Goal: Task Accomplishment & Management: Use online tool/utility

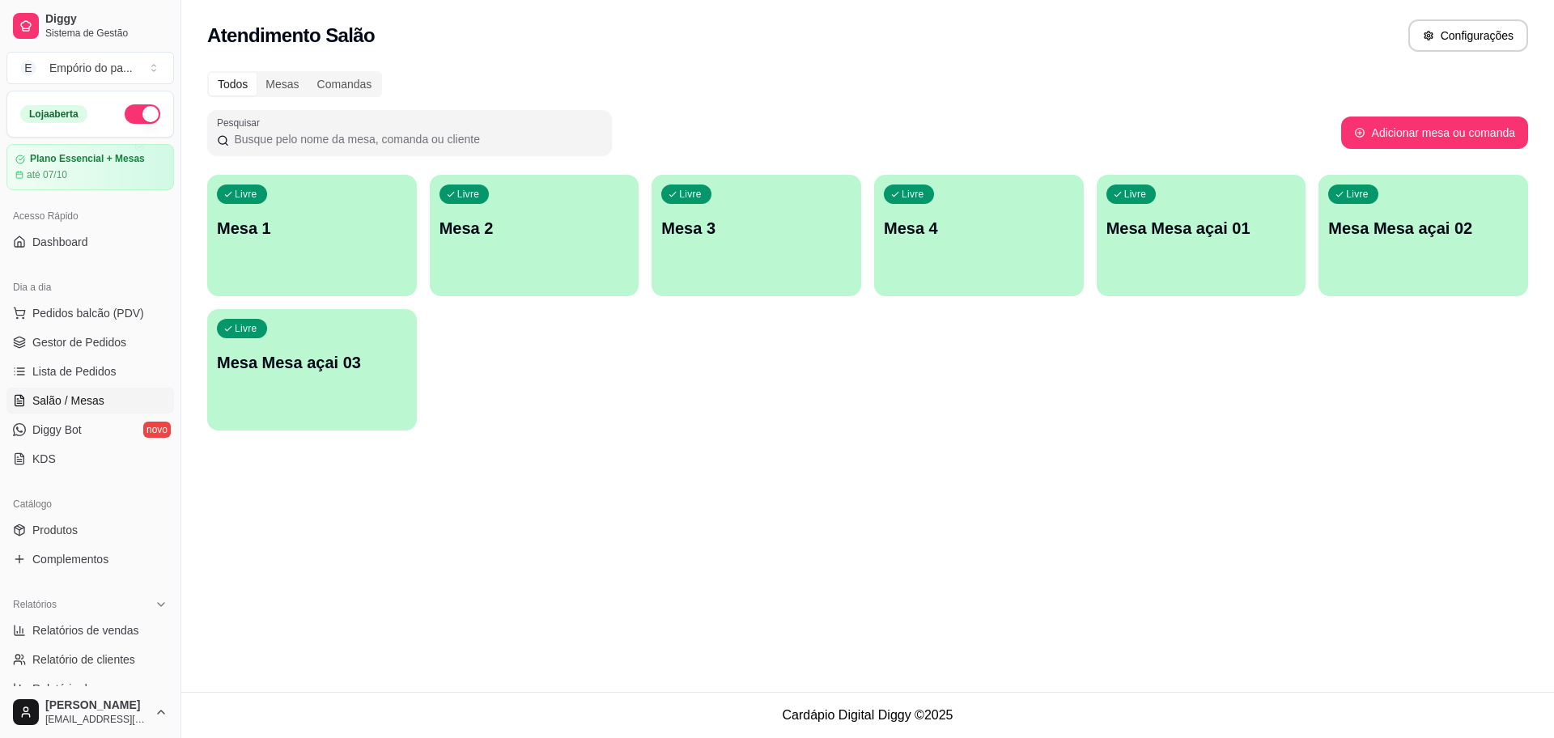
click at [552, 227] on p "Mesa 2" at bounding box center [535, 228] width 190 height 23
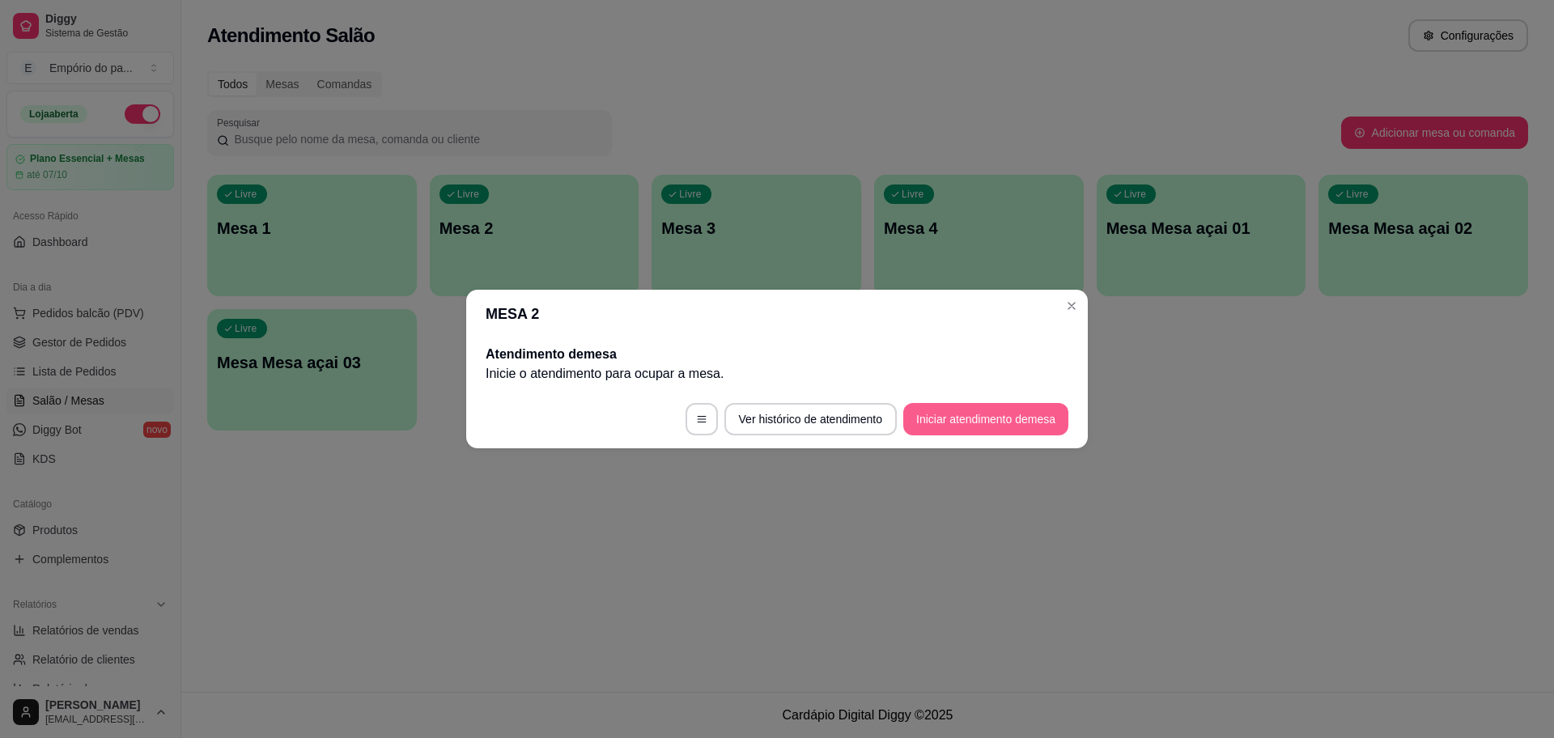
click at [949, 418] on button "Iniciar atendimento de mesa" at bounding box center [985, 419] width 165 height 32
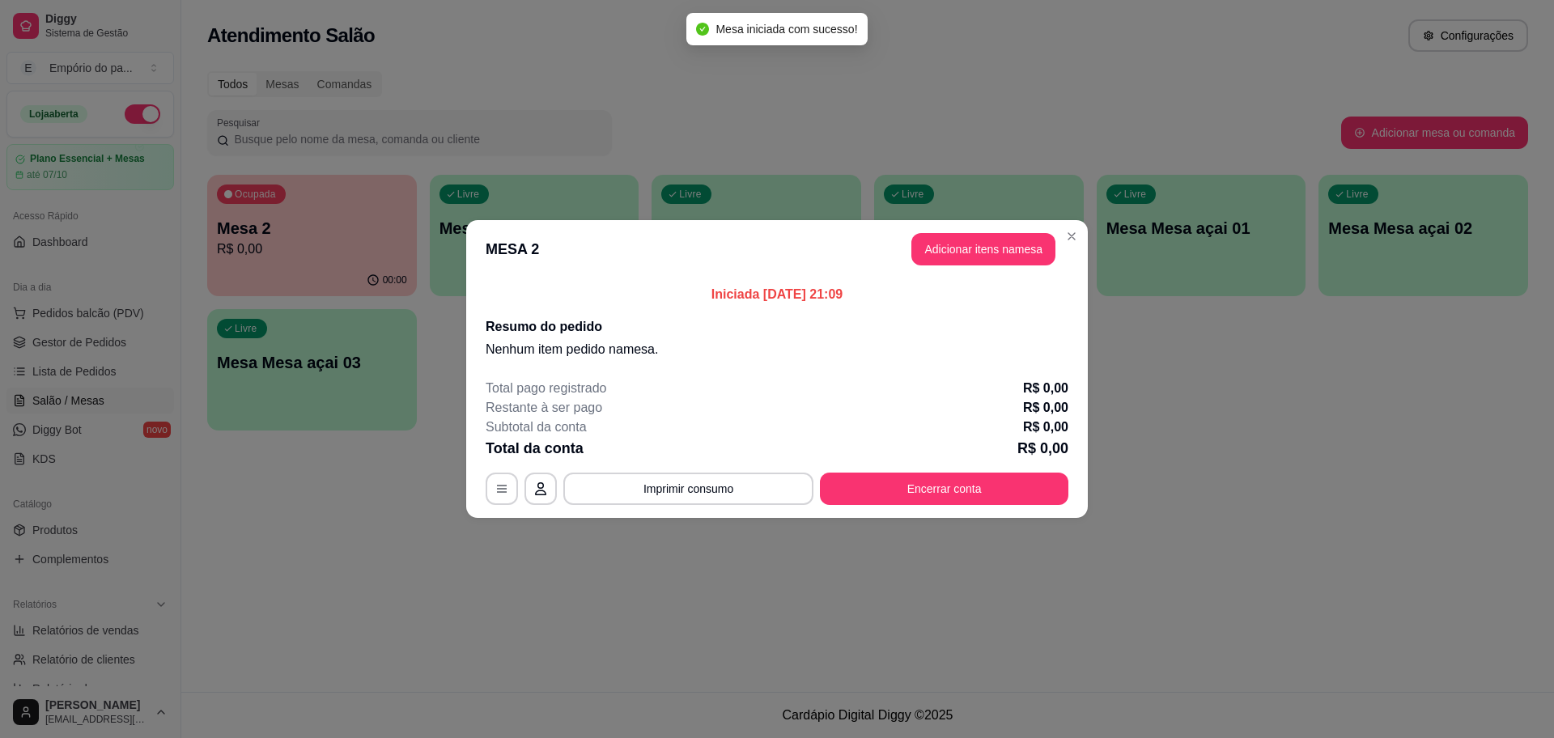
click at [986, 229] on header "MESA 2 Adicionar itens na mesa" at bounding box center [777, 249] width 622 height 58
click at [987, 235] on button "Adicionar itens na mesa" at bounding box center [984, 249] width 144 height 32
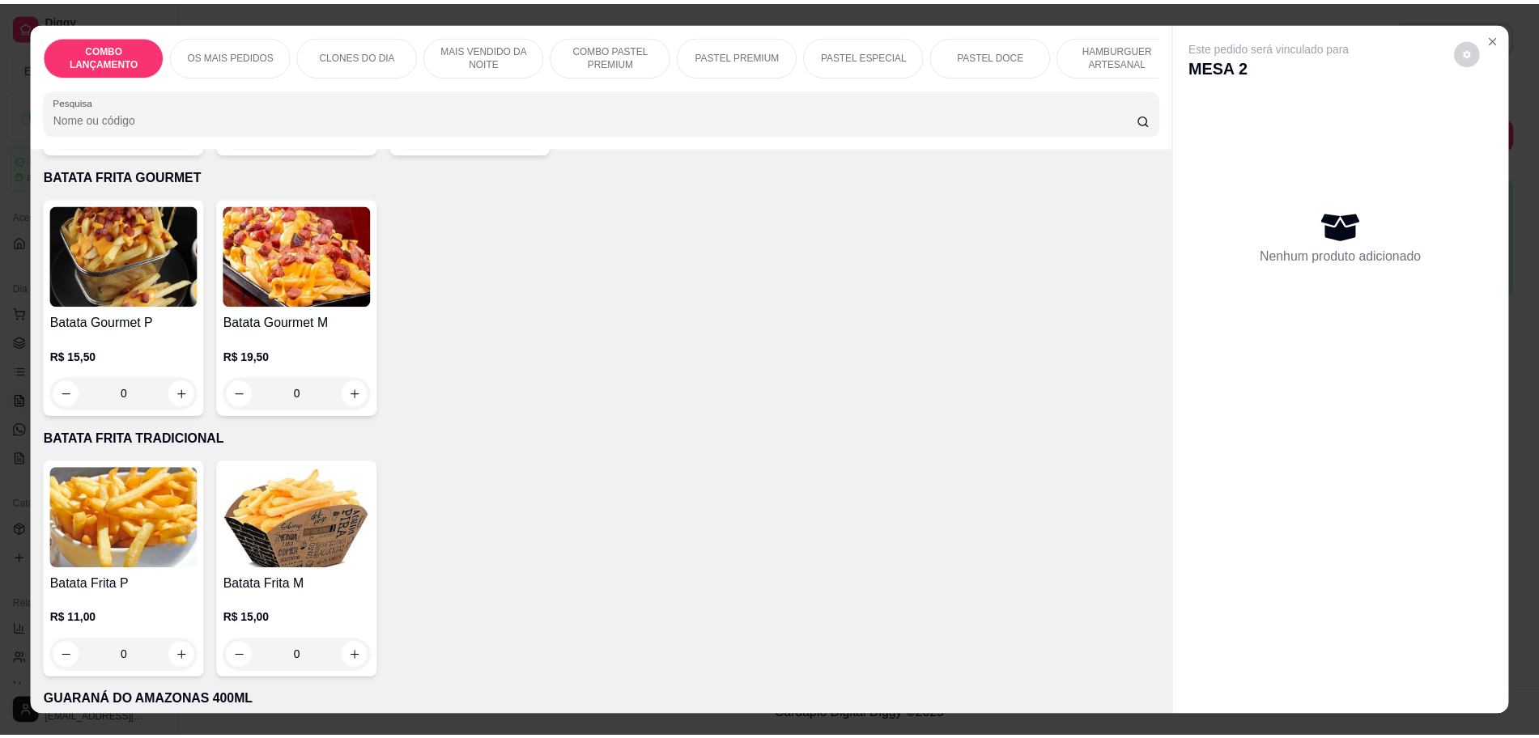
scroll to position [4351, 0]
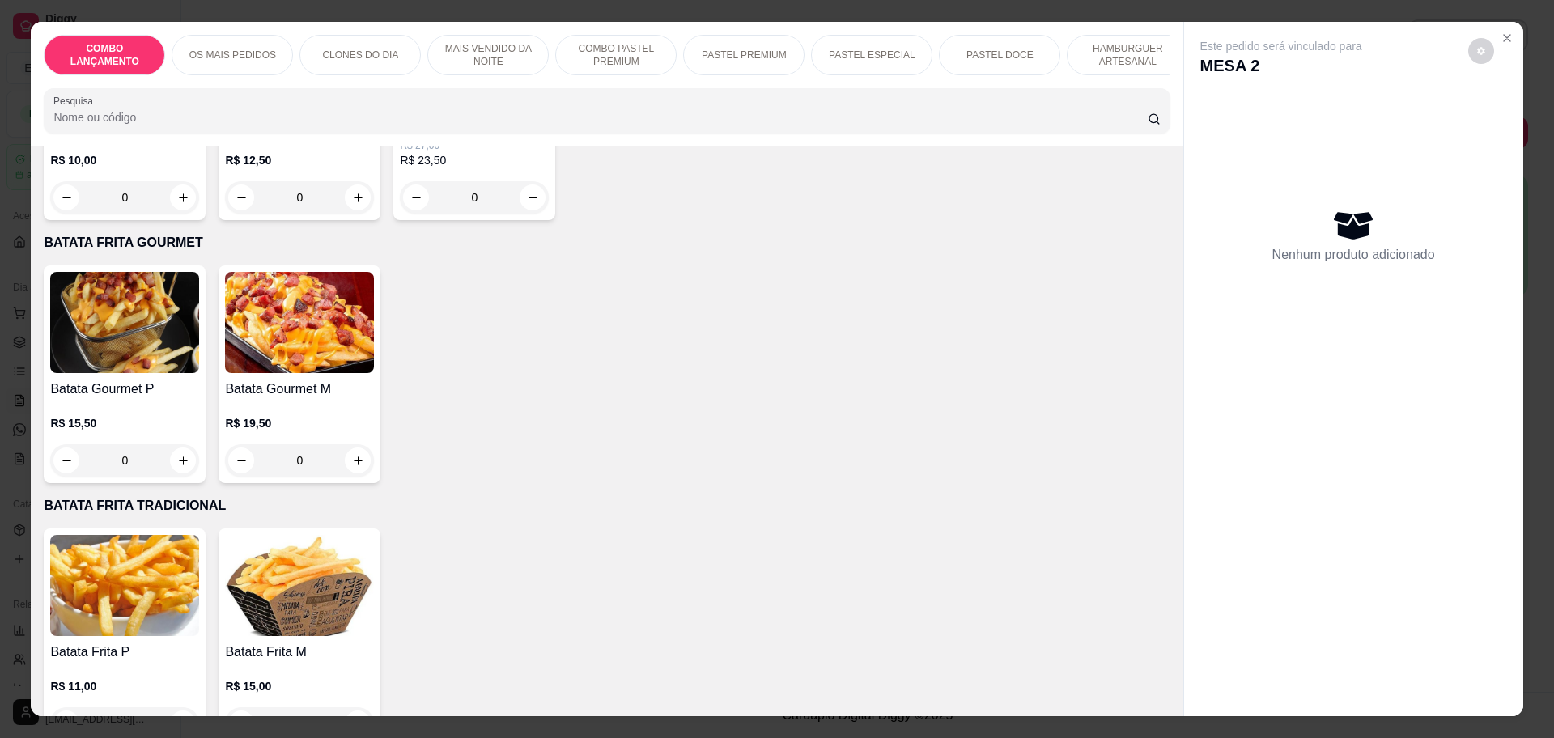
click at [351, 708] on div "0" at bounding box center [299, 724] width 149 height 32
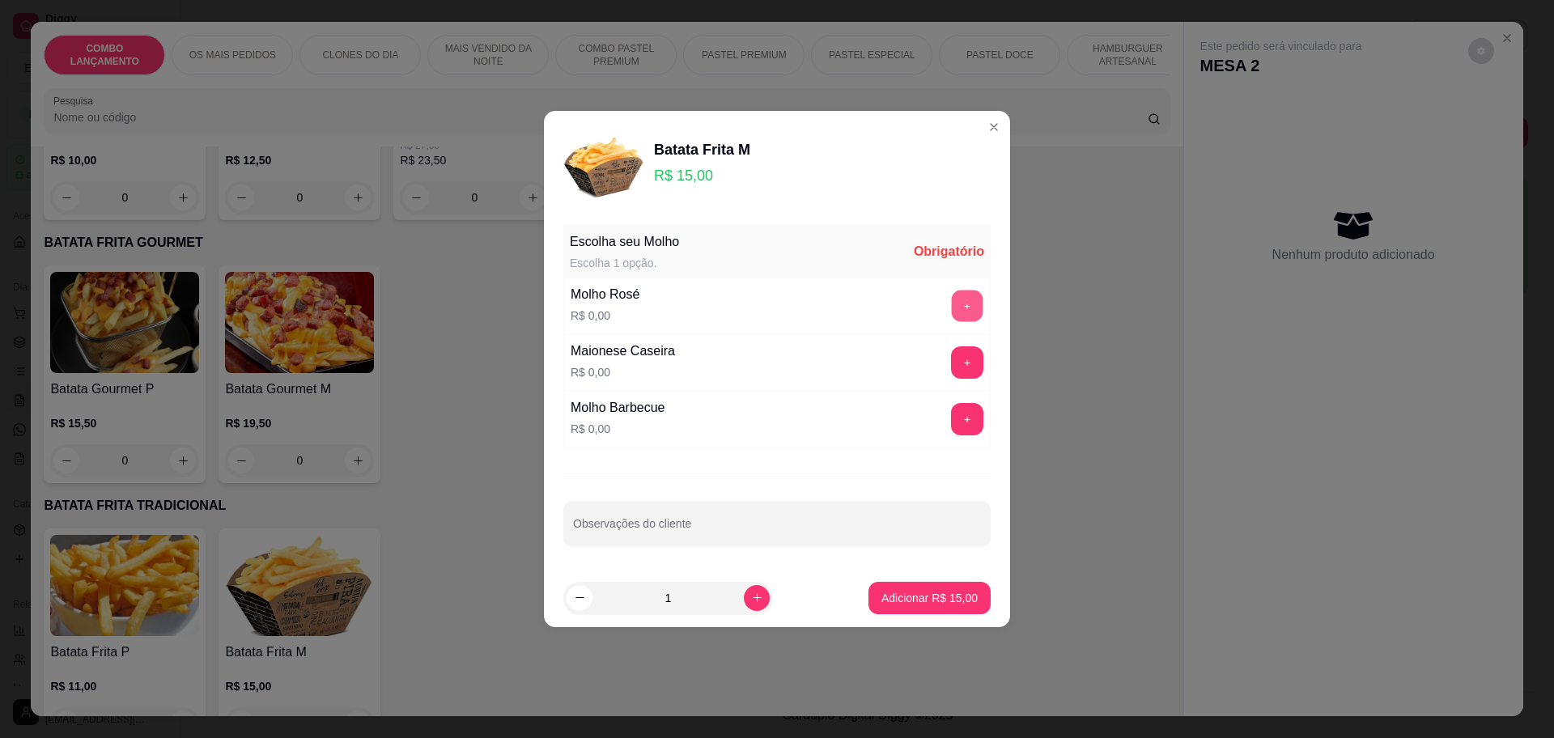
click at [954, 304] on button "+" at bounding box center [968, 306] width 32 height 32
click at [950, 607] on button "Adicionar R$ 15,00" at bounding box center [929, 598] width 119 height 32
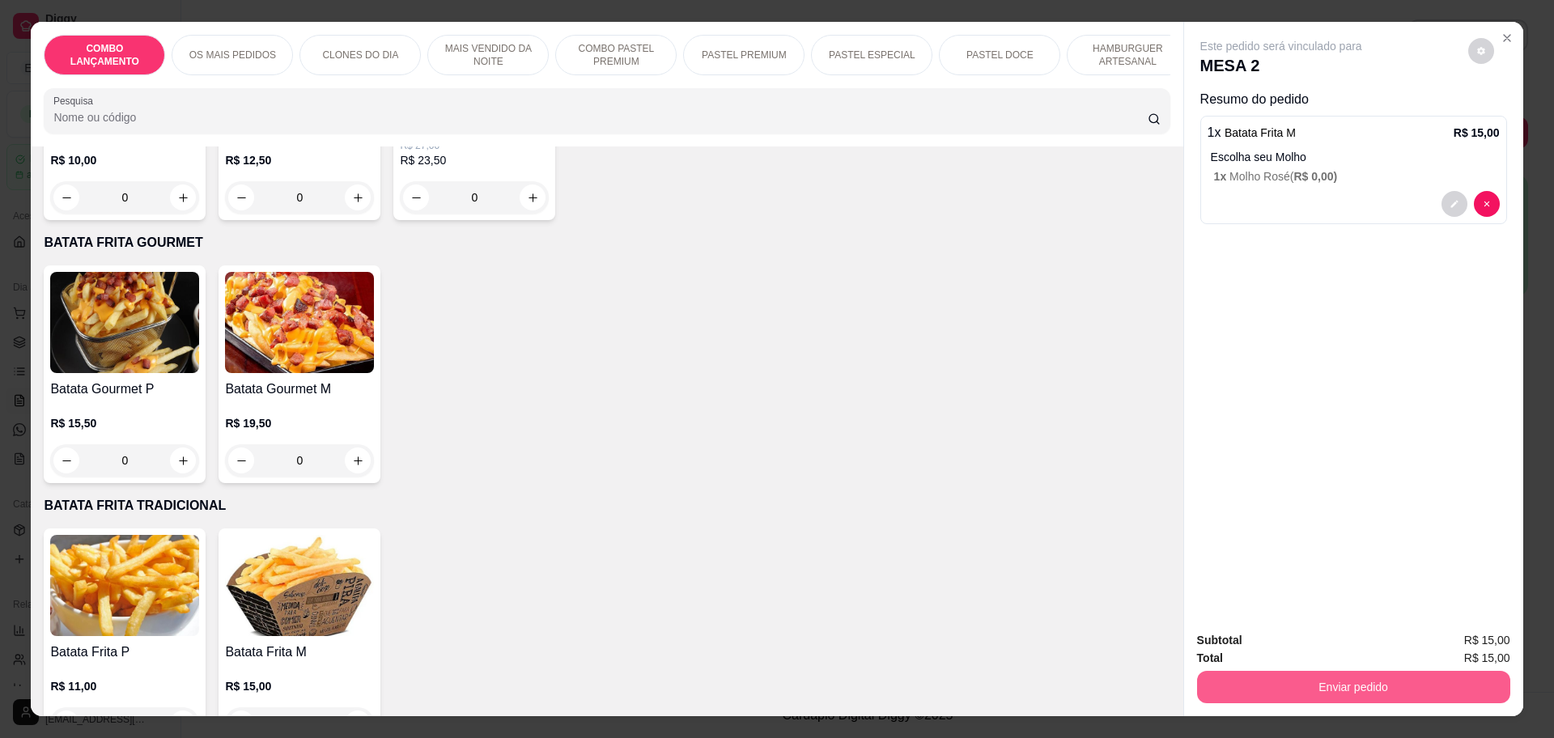
click at [1362, 687] on button "Enviar pedido" at bounding box center [1353, 687] width 313 height 32
click at [1455, 640] on button "Enviar pedido" at bounding box center [1466, 647] width 91 height 31
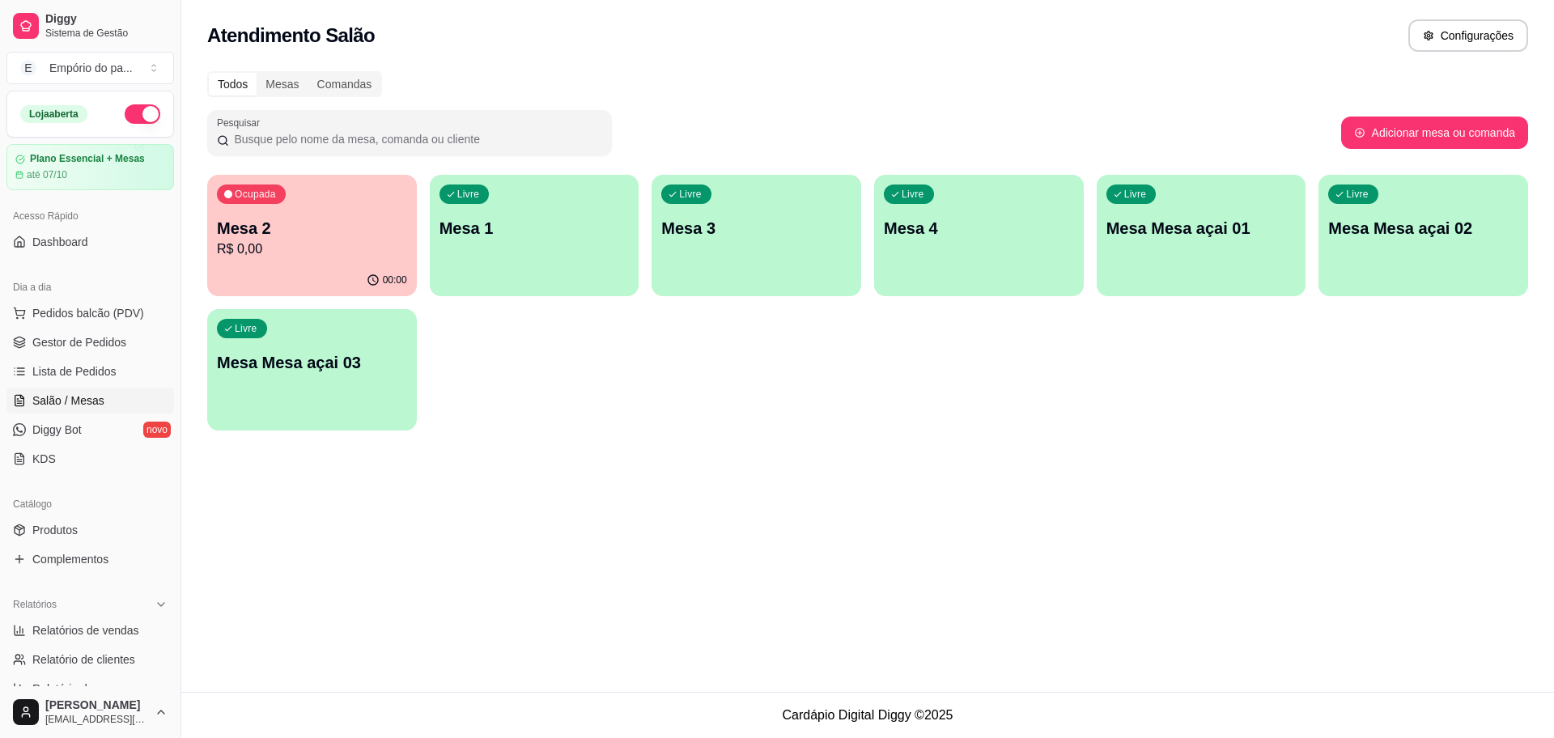
click at [1355, 623] on div "Atendimento Salão Configurações Todos Mesas Comandas Pesquisar Adicionar mesa o…" at bounding box center [867, 346] width 1373 height 692
click at [52, 347] on span "Gestor de Pedidos" at bounding box center [79, 342] width 94 height 16
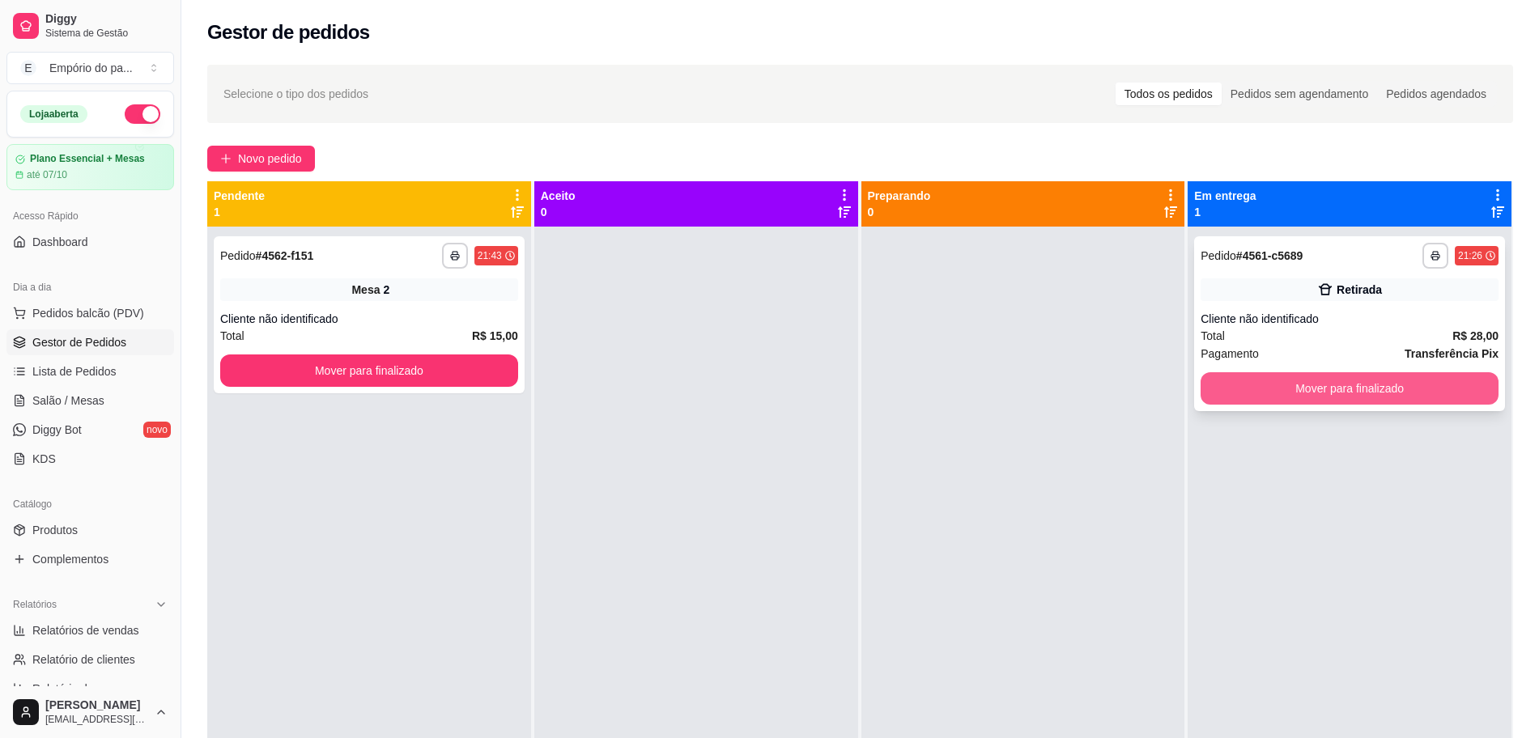
click at [1424, 393] on button "Mover para finalizado" at bounding box center [1350, 388] width 298 height 32
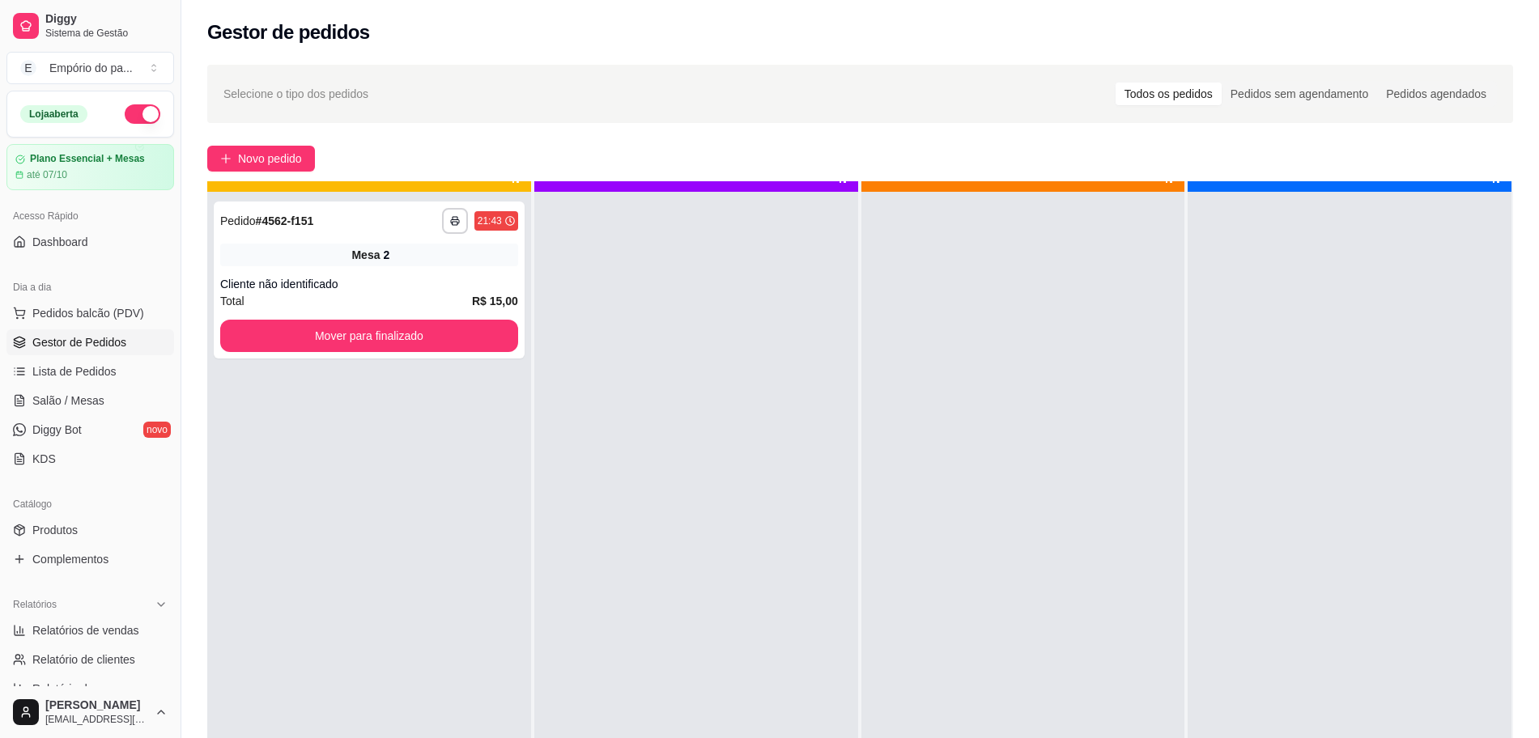
scroll to position [45, 0]
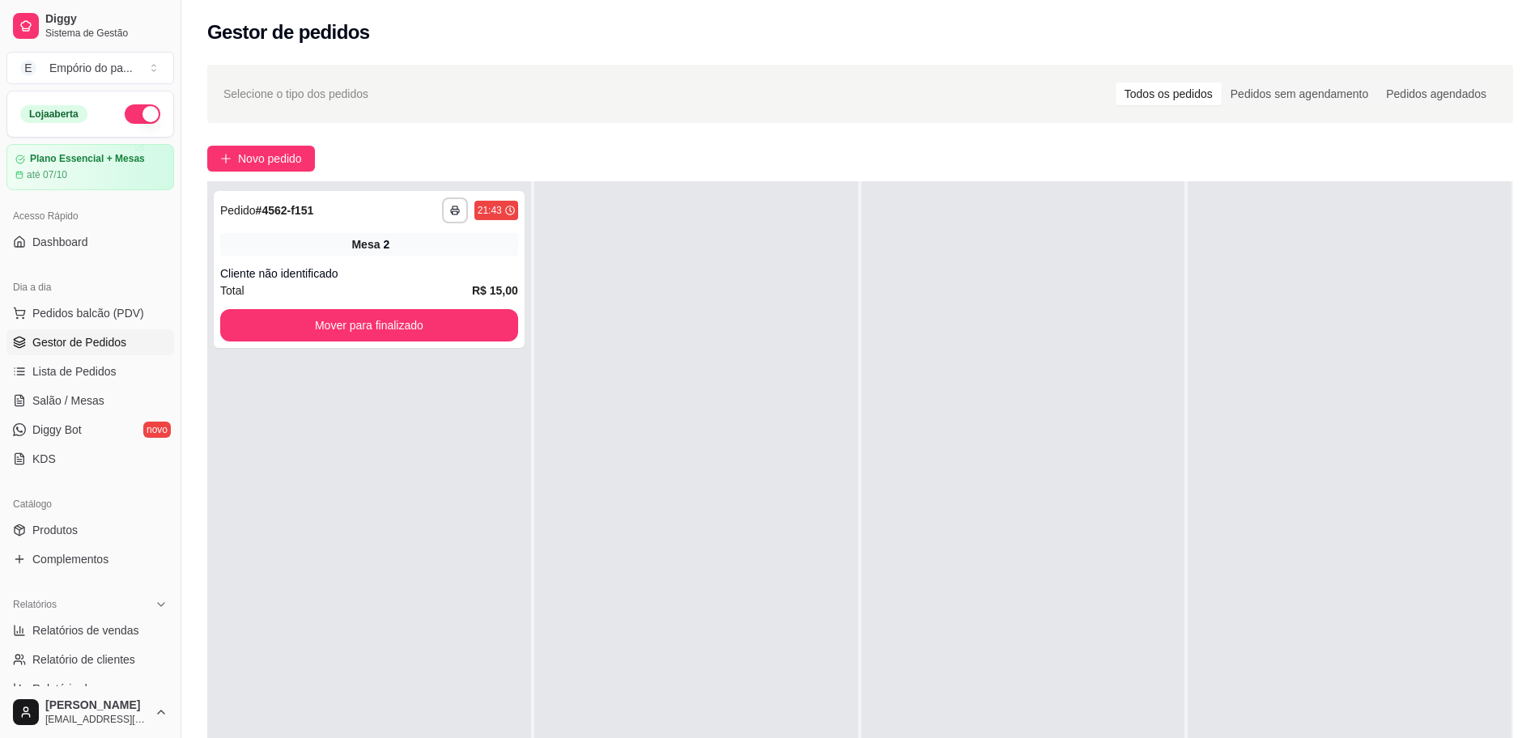
click at [519, 554] on div "**********" at bounding box center [369, 550] width 324 height 738
click at [57, 397] on span "Salão / Mesas" at bounding box center [68, 401] width 72 height 16
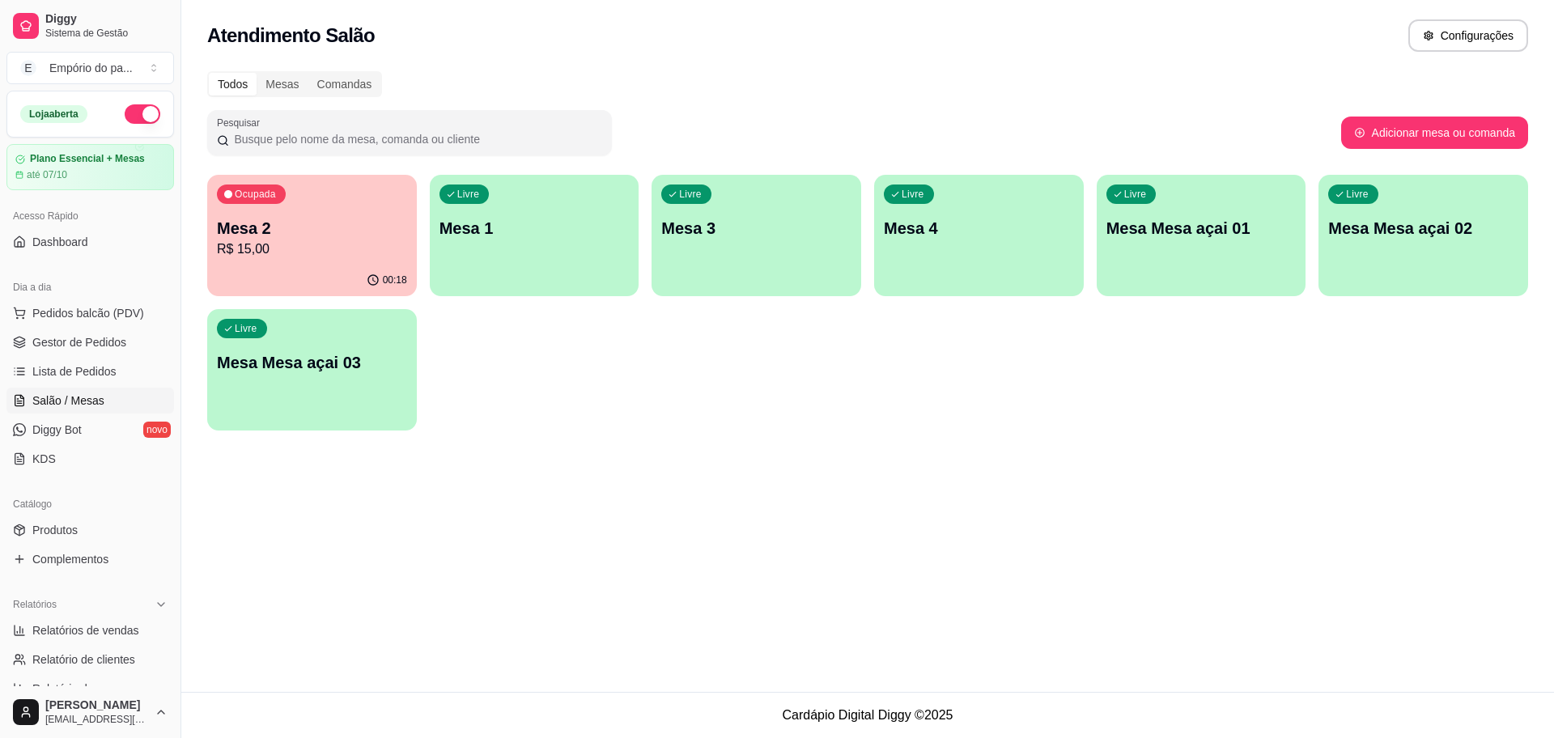
click at [378, 222] on p "Mesa 2" at bounding box center [312, 228] width 190 height 23
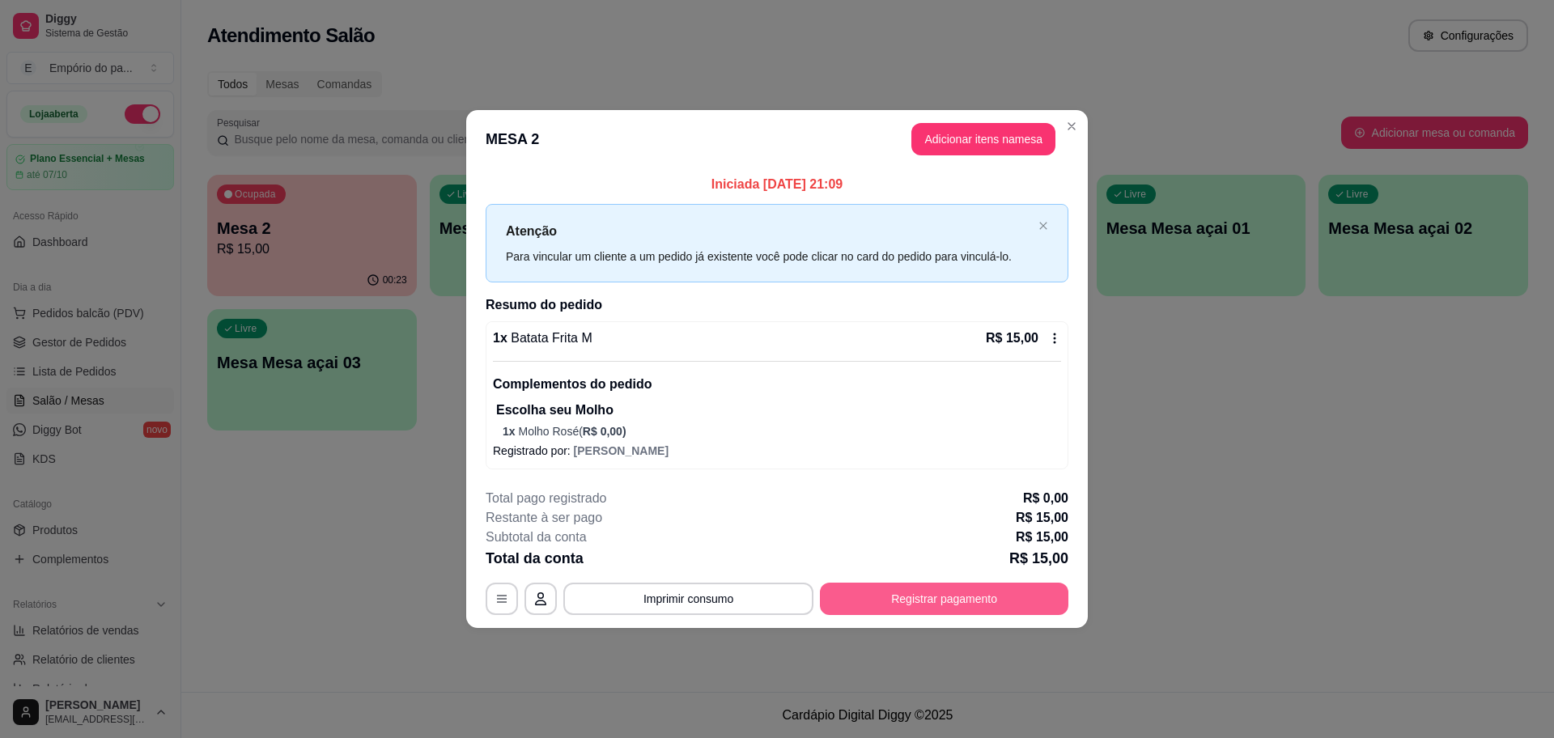
click at [1014, 589] on button "Registrar pagamento" at bounding box center [944, 599] width 249 height 32
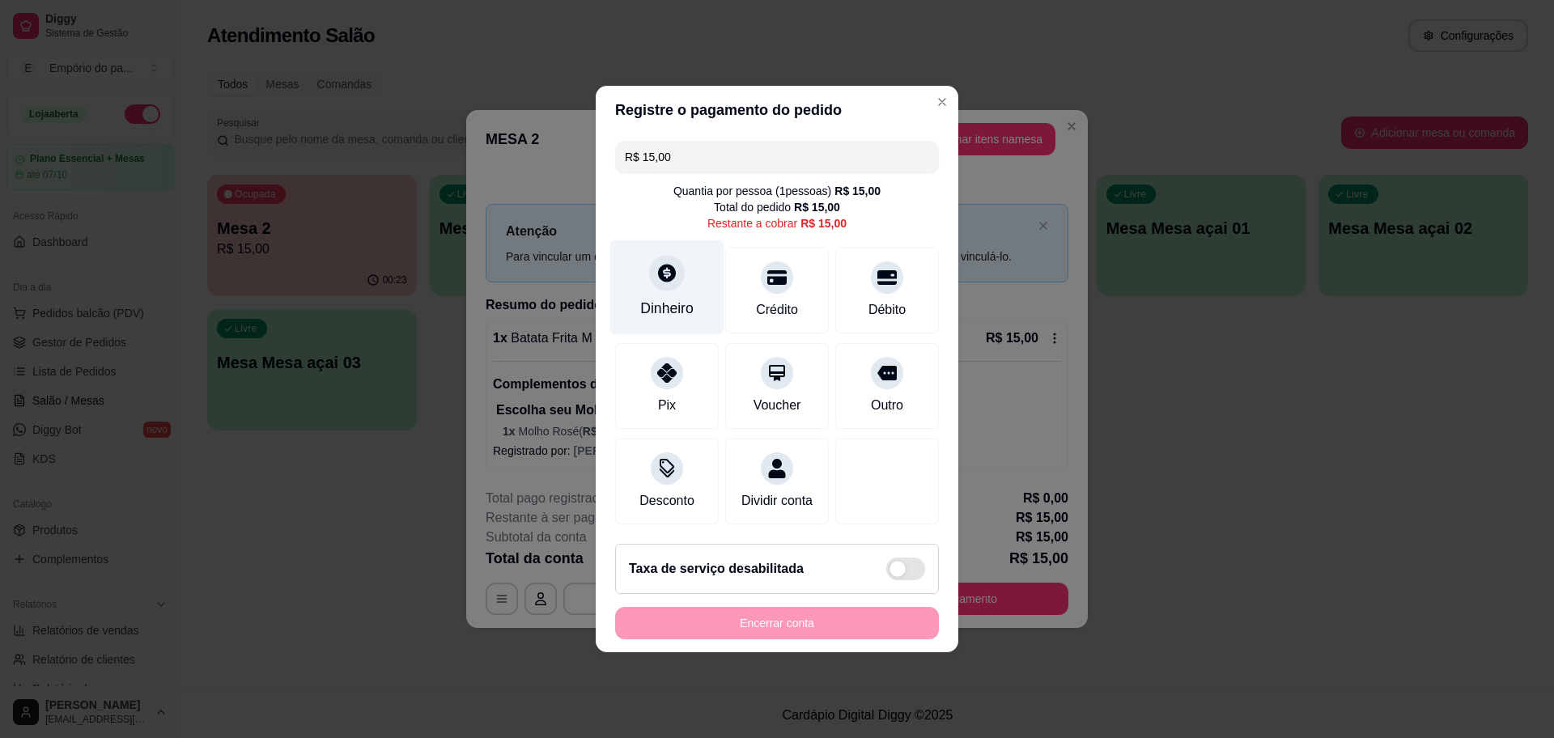
click at [652, 261] on div at bounding box center [667, 273] width 36 height 36
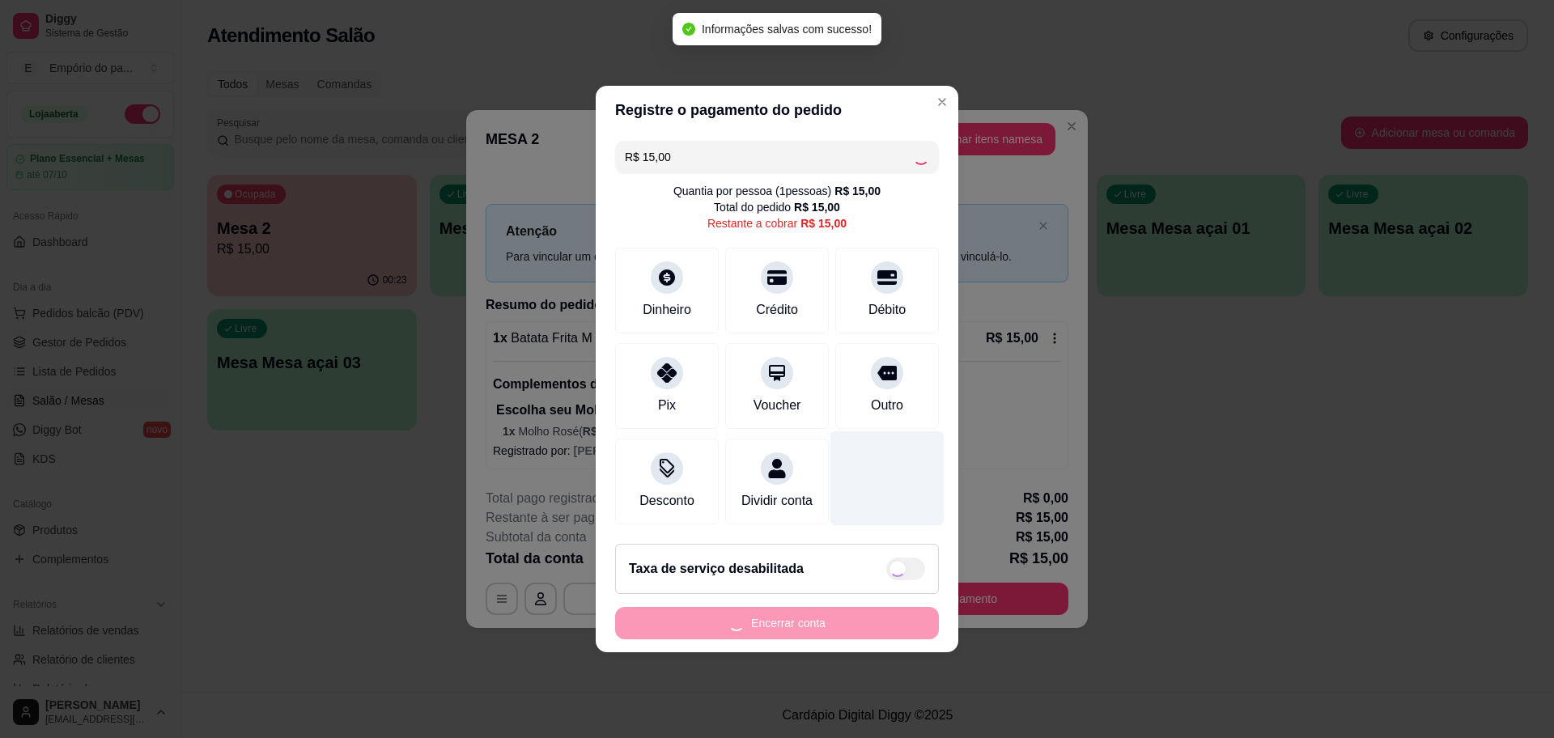
type input "R$ 0,00"
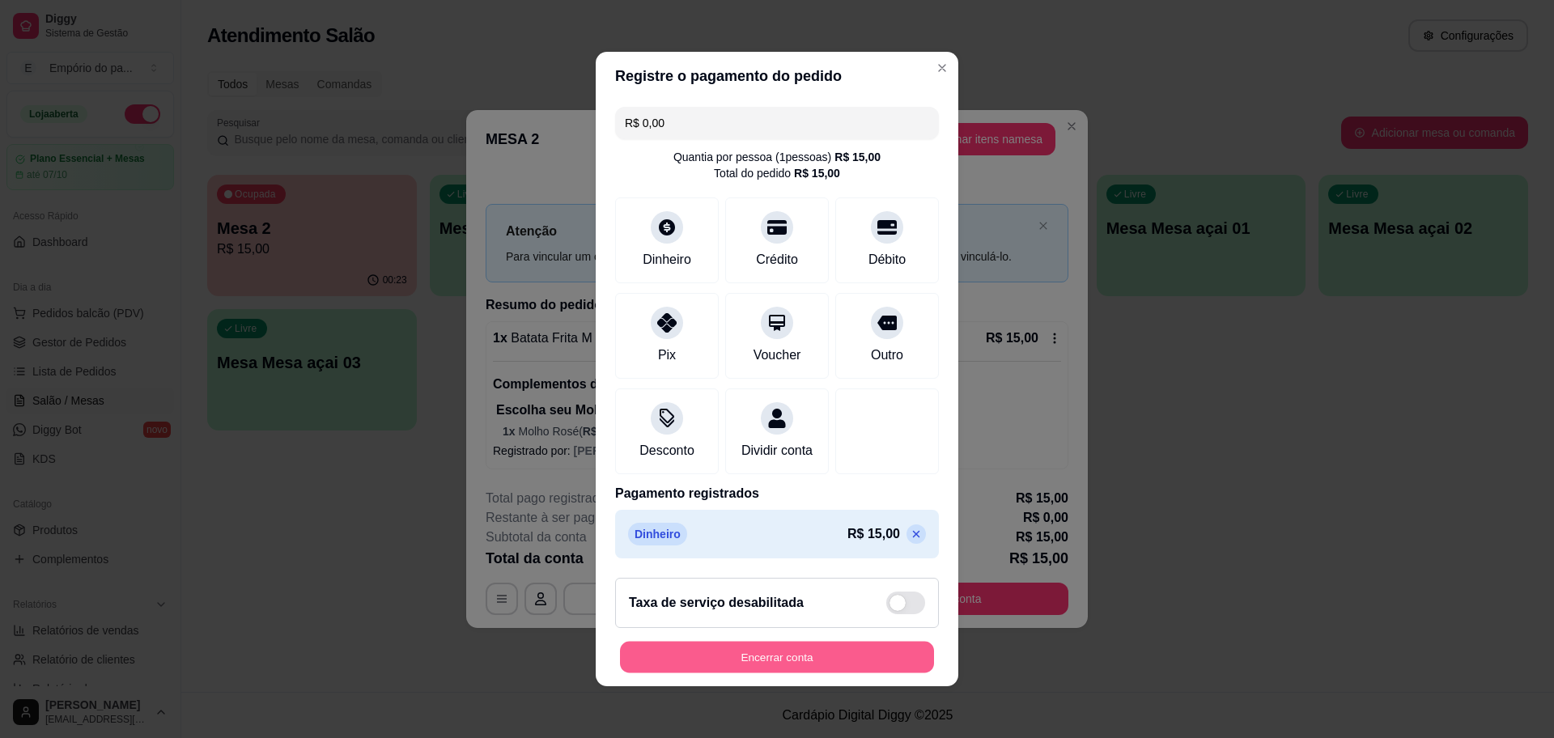
click at [855, 667] on button "Encerrar conta" at bounding box center [777, 658] width 314 height 32
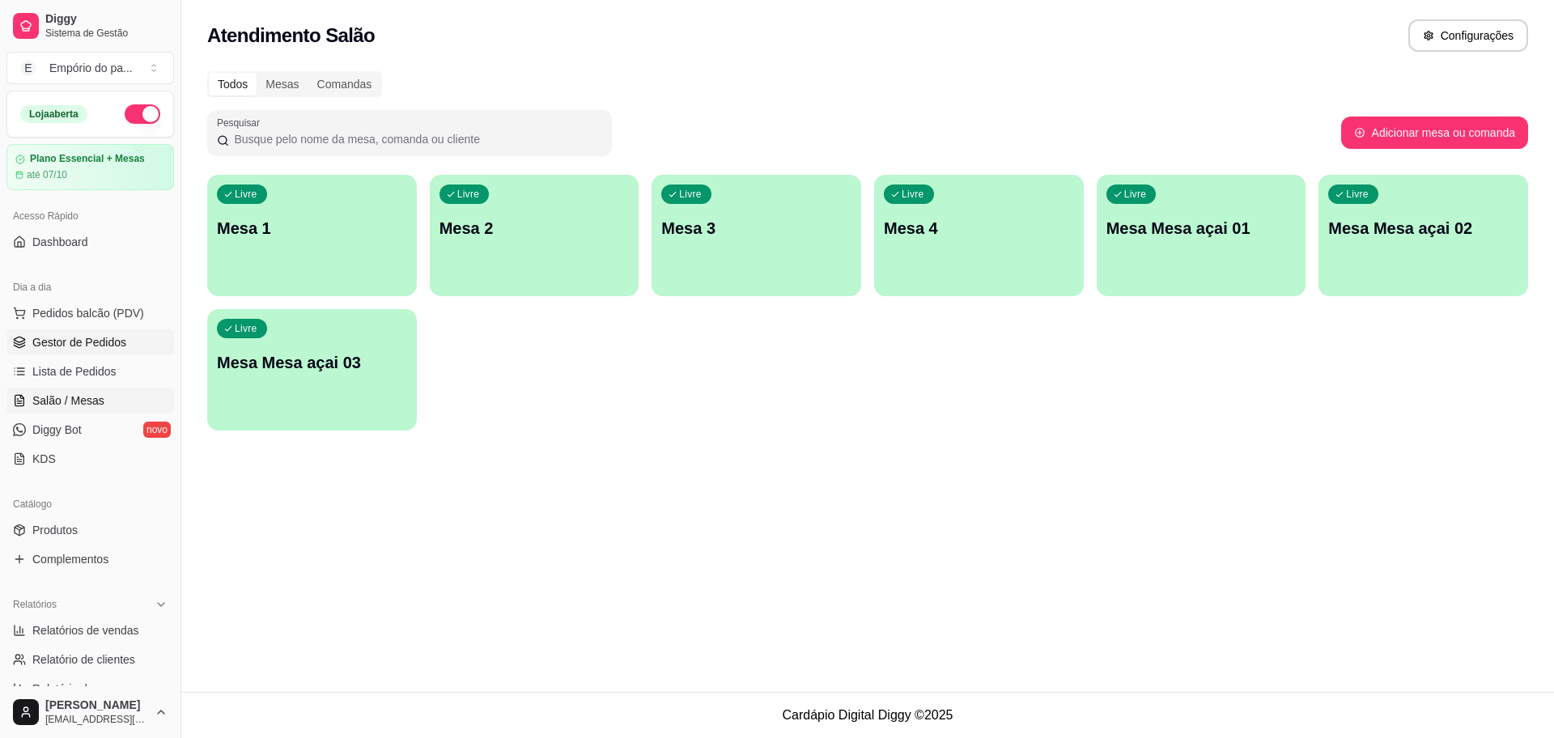
click at [76, 333] on link "Gestor de Pedidos" at bounding box center [90, 342] width 168 height 26
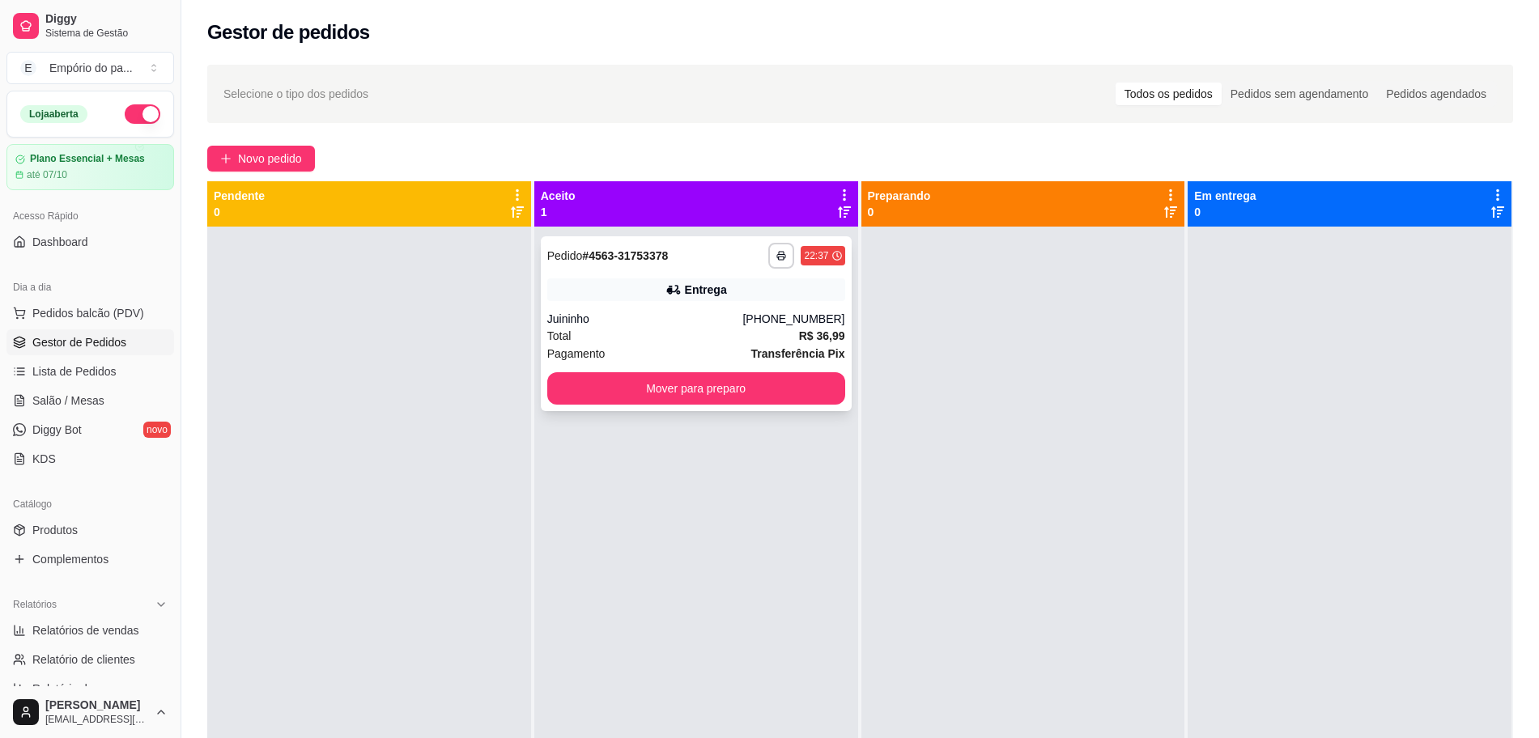
click at [717, 346] on div "Pagamento Transferência Pix" at bounding box center [696, 354] width 298 height 18
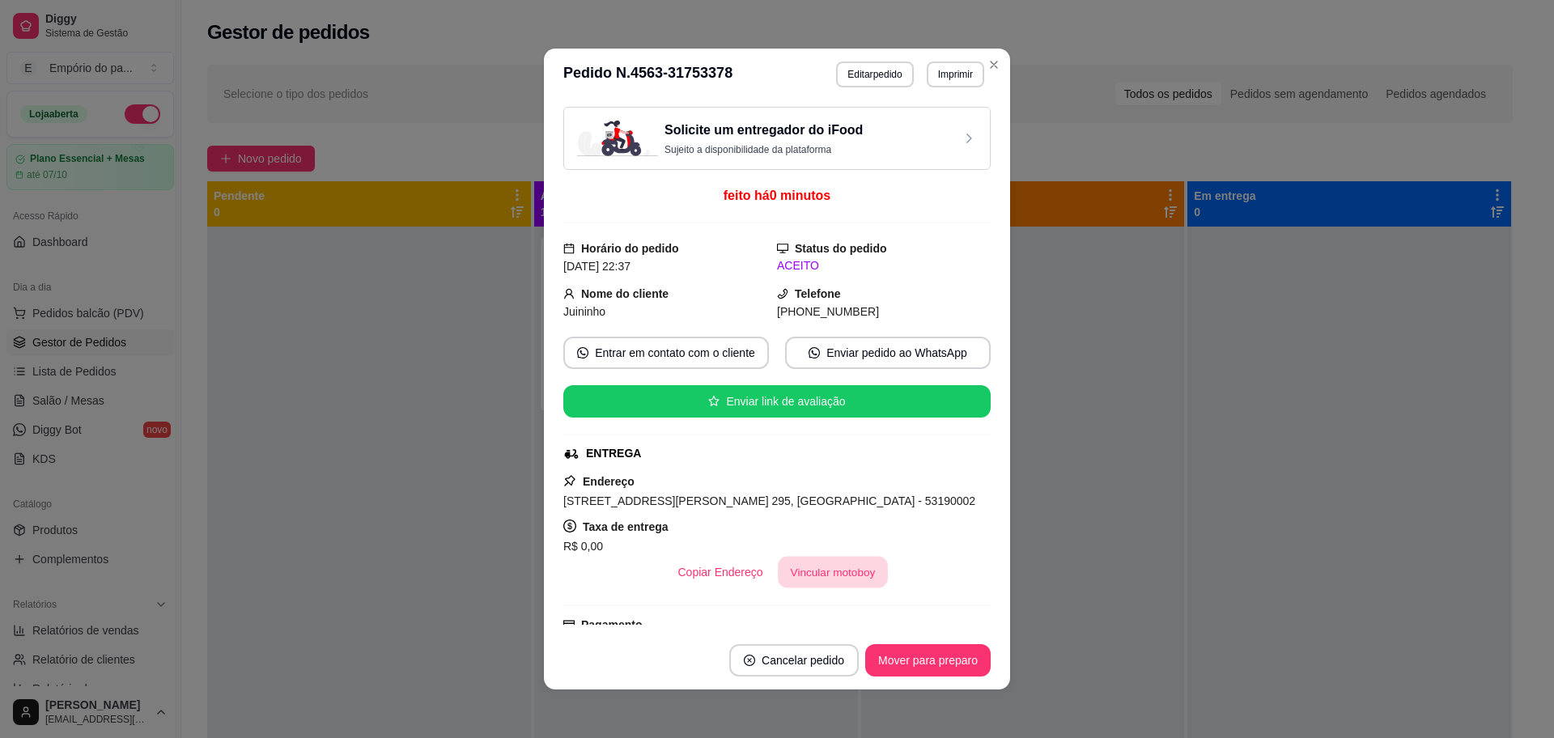
click at [810, 563] on button "Vincular motoboy" at bounding box center [833, 573] width 110 height 32
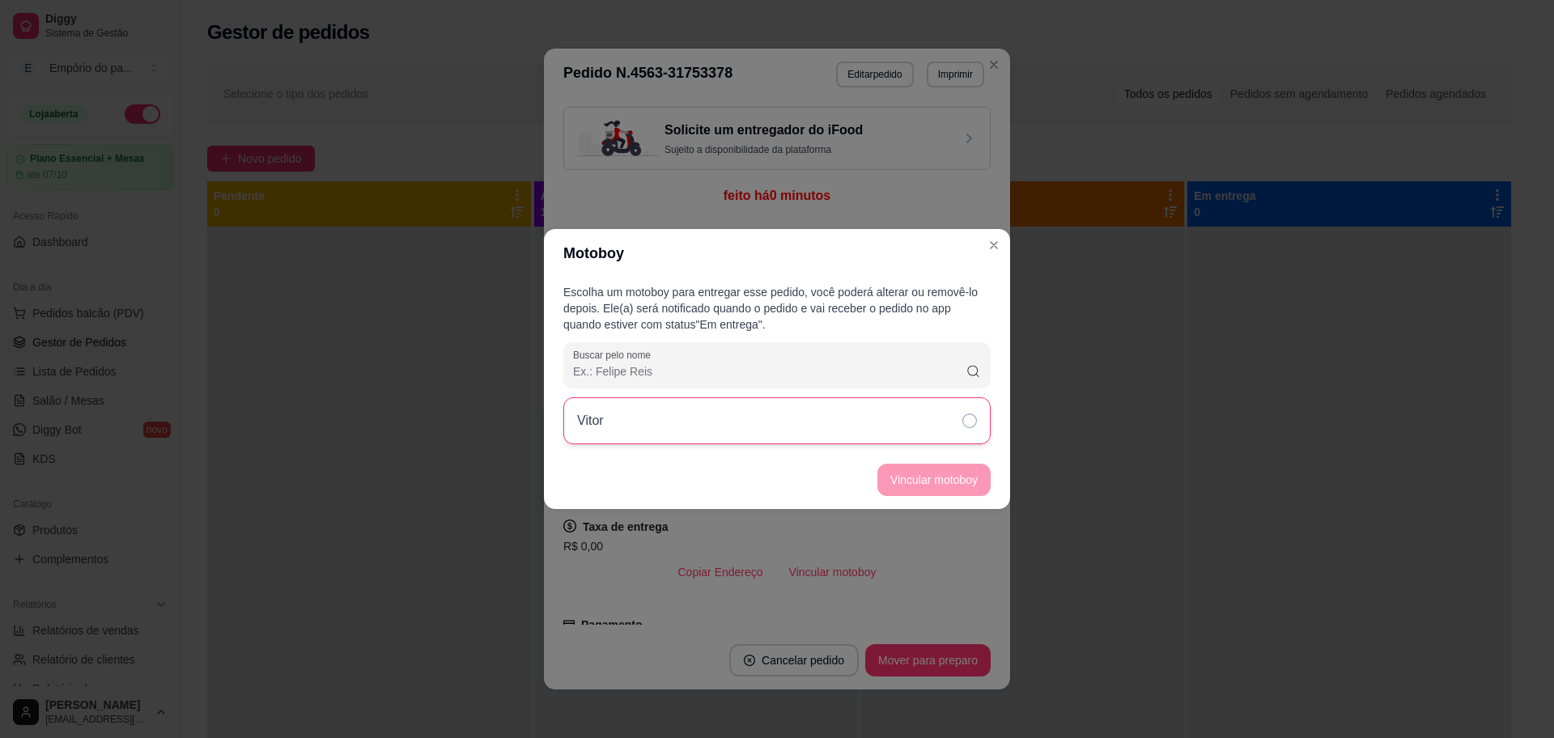
click at [944, 411] on div "Vitor" at bounding box center [776, 420] width 427 height 47
click at [935, 480] on button "Vincular motoboy" at bounding box center [934, 480] width 113 height 32
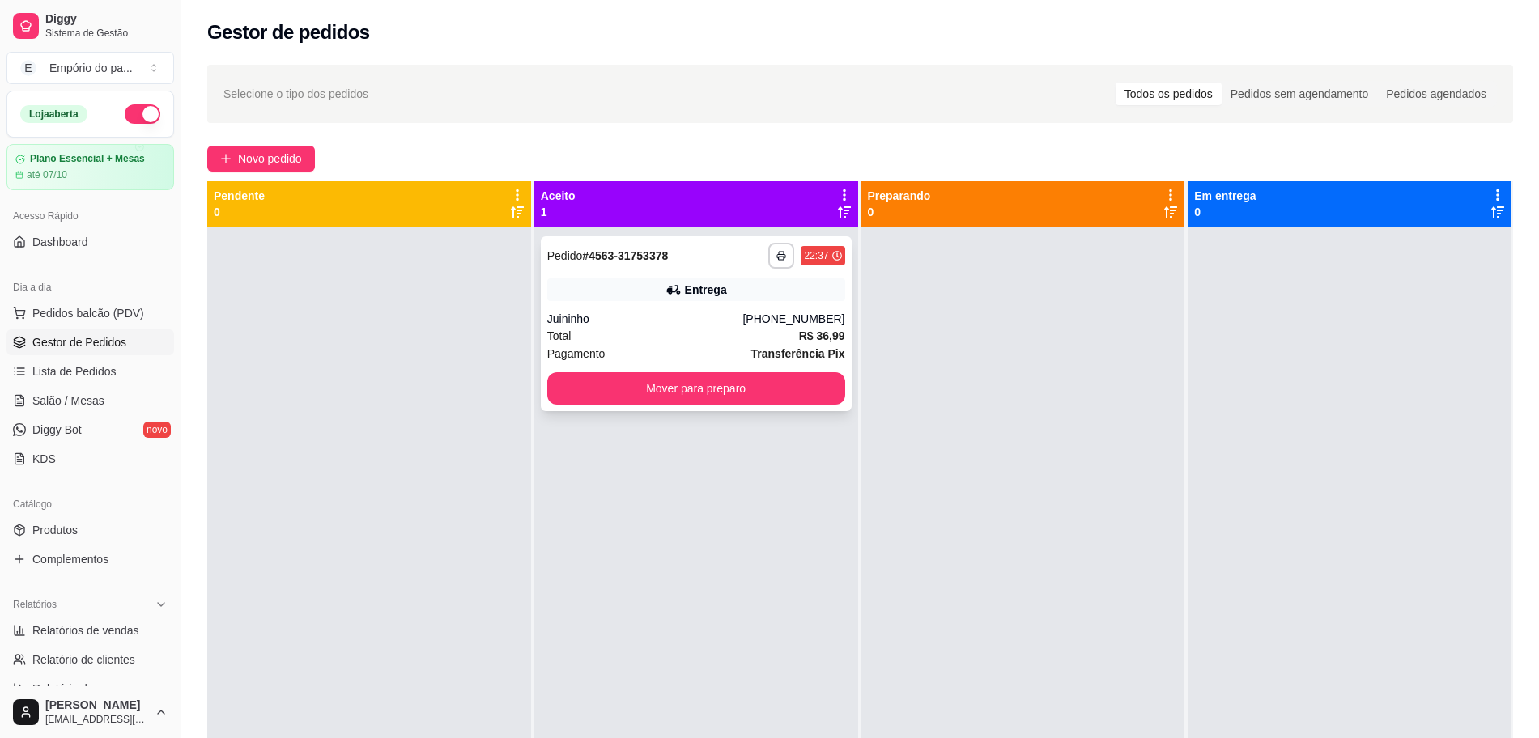
click at [749, 337] on div "Total R$ 36,99" at bounding box center [696, 336] width 298 height 18
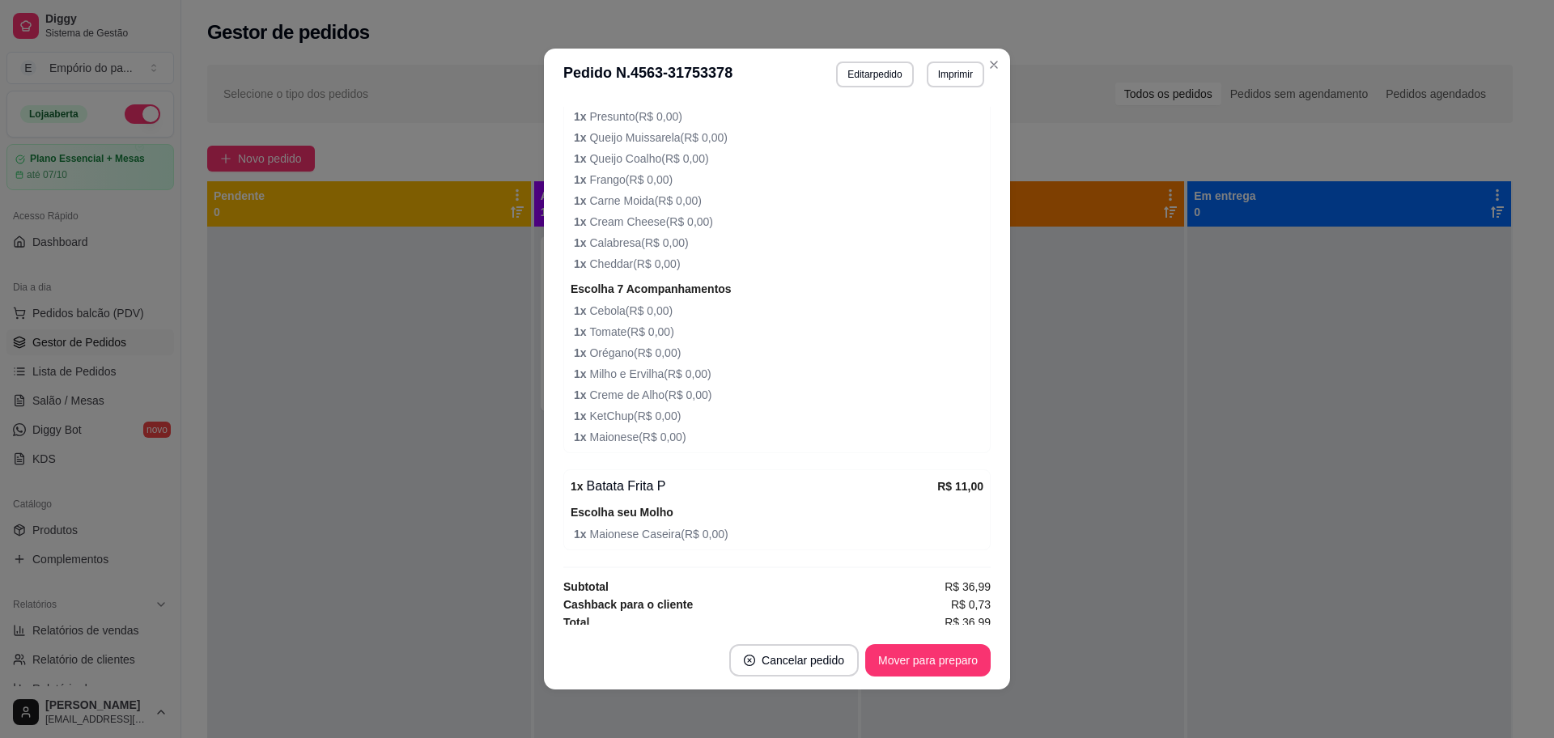
scroll to position [759, 0]
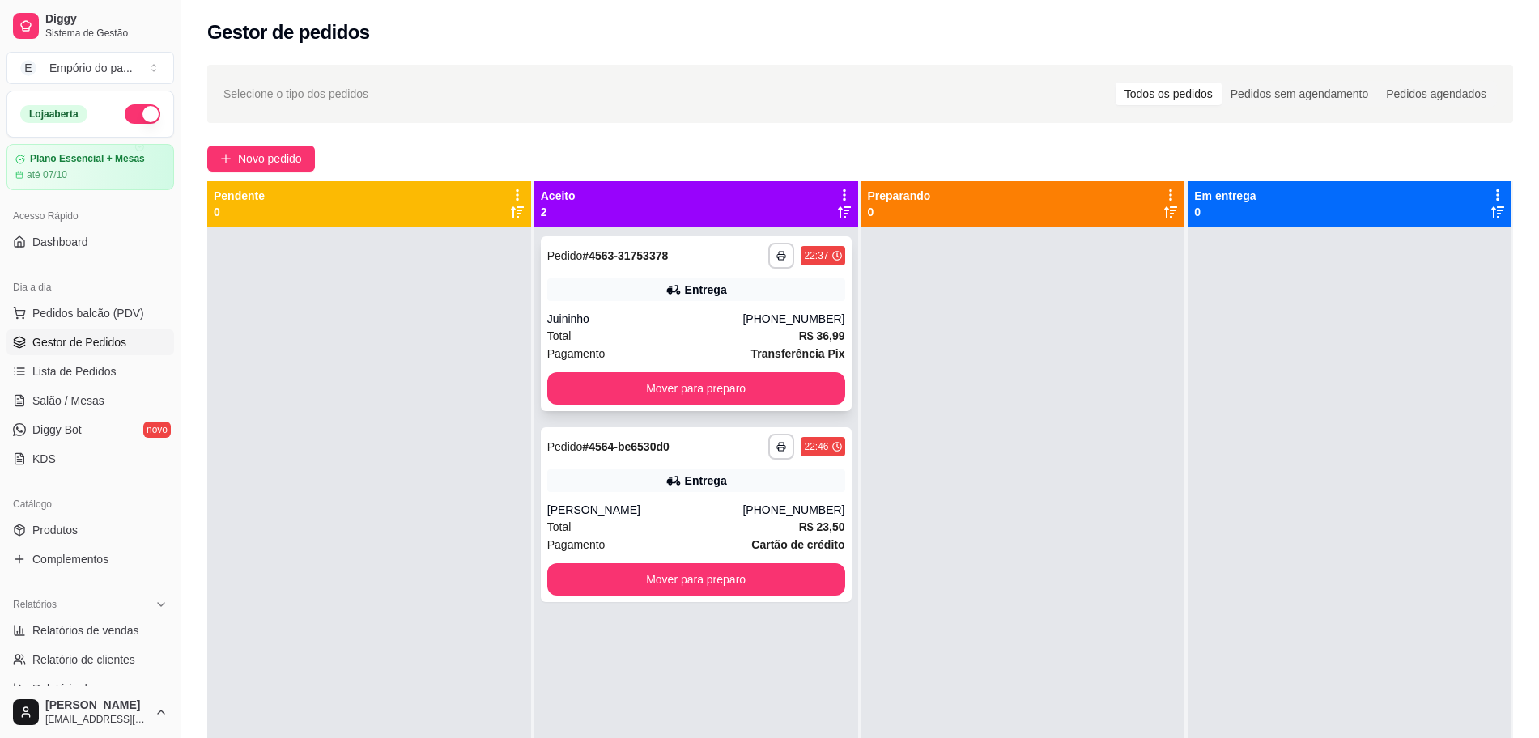
click at [586, 320] on div "Juininho" at bounding box center [645, 319] width 196 height 16
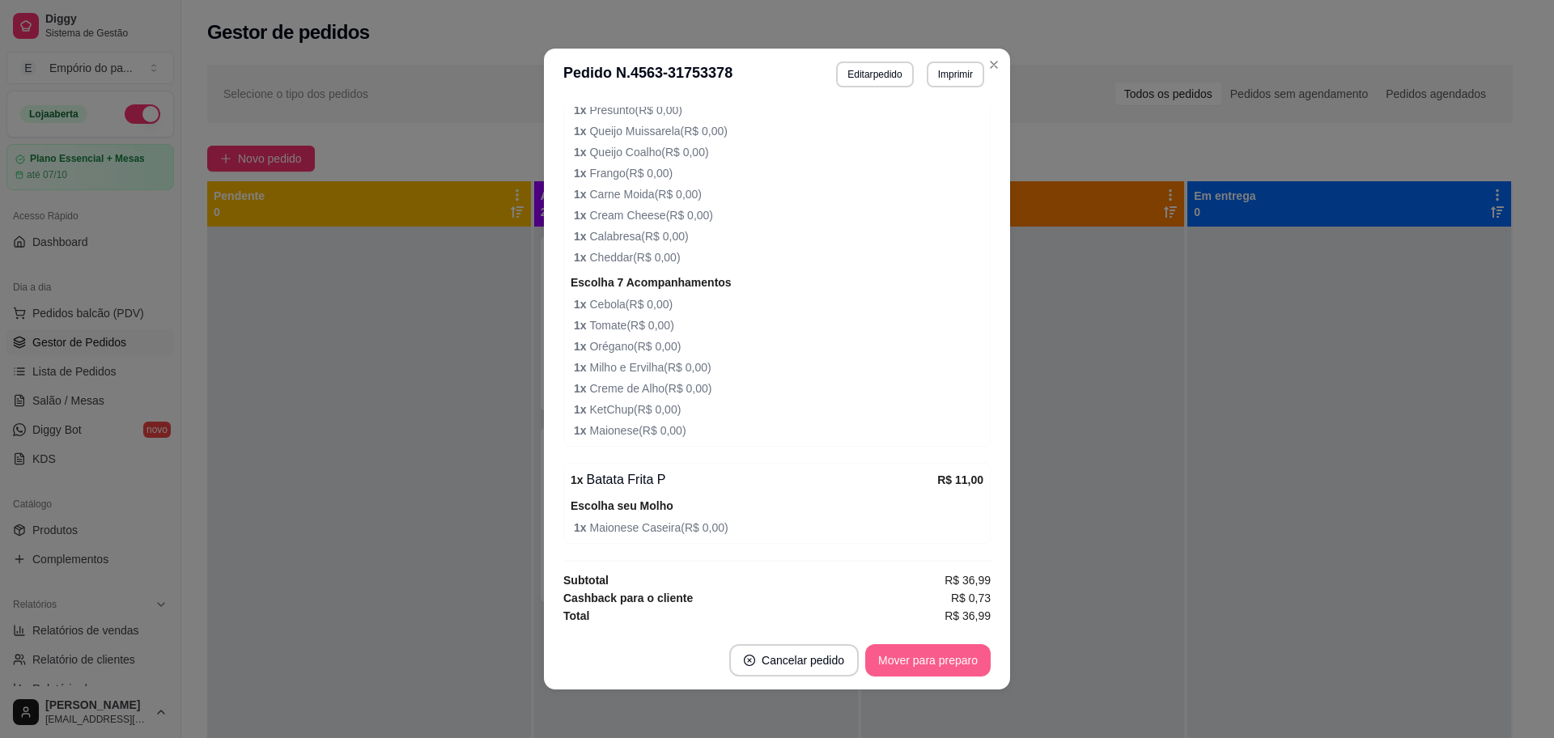
click at [954, 662] on button "Mover para preparo" at bounding box center [927, 660] width 125 height 32
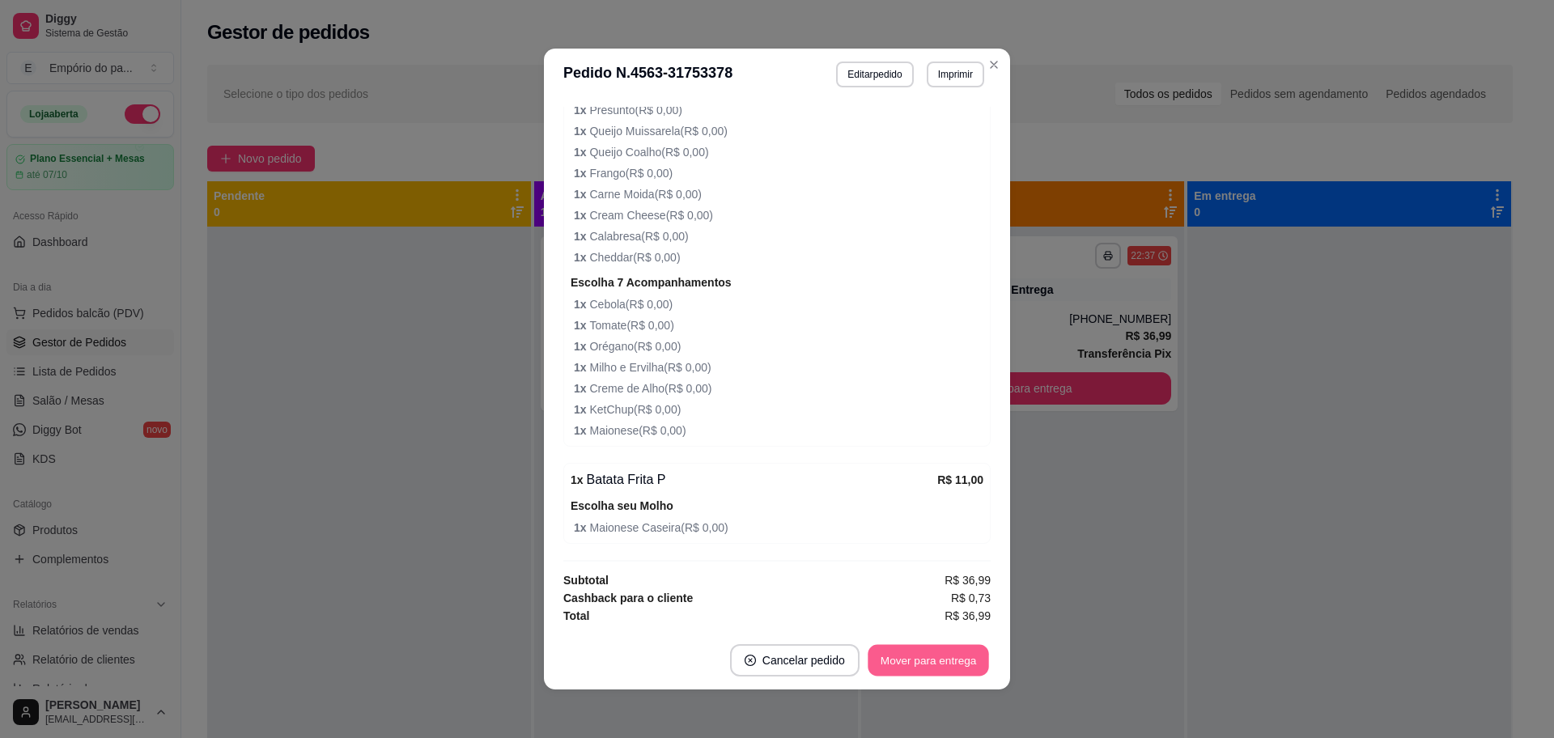
click at [922, 645] on button "Mover para entrega" at bounding box center [928, 661] width 121 height 32
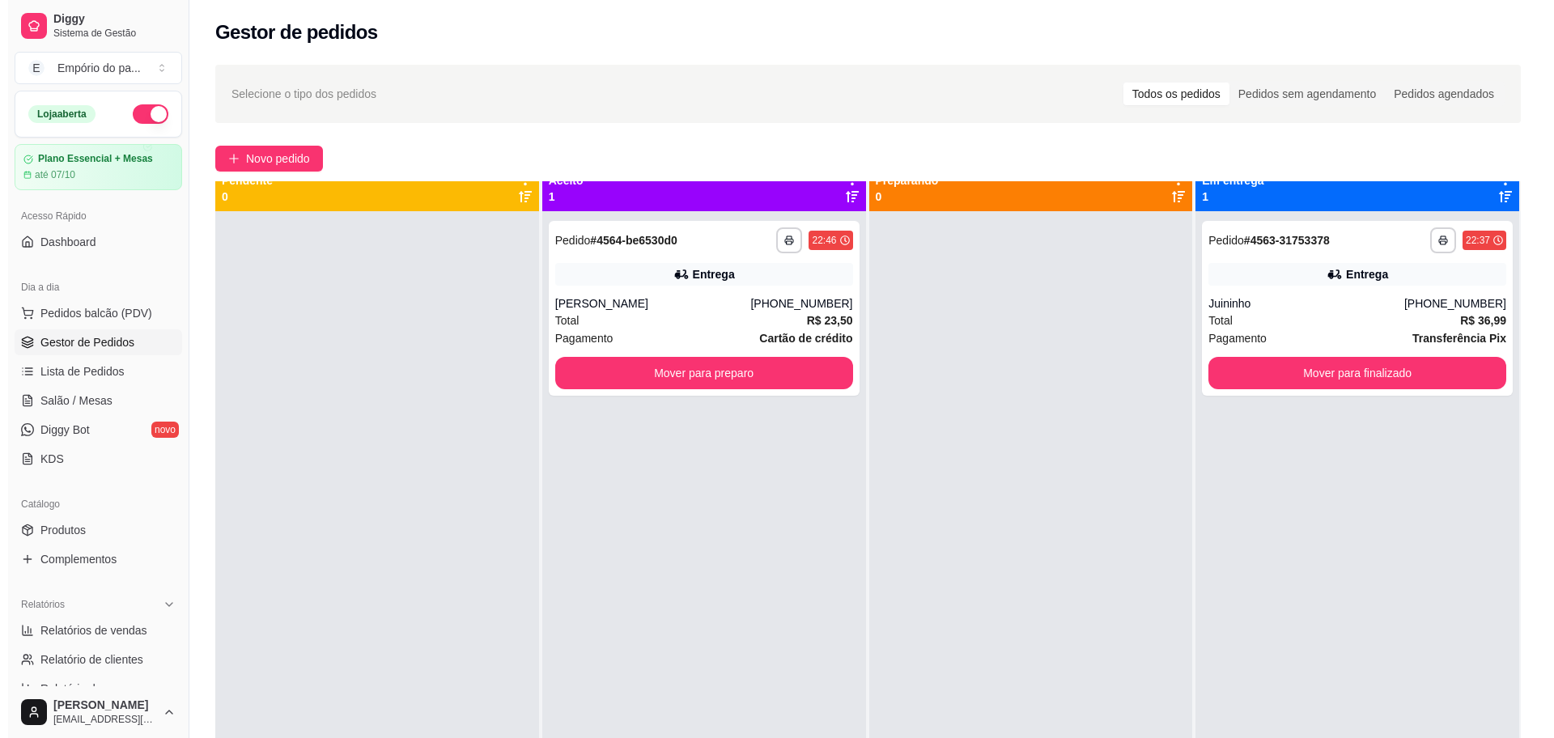
scroll to position [0, 0]
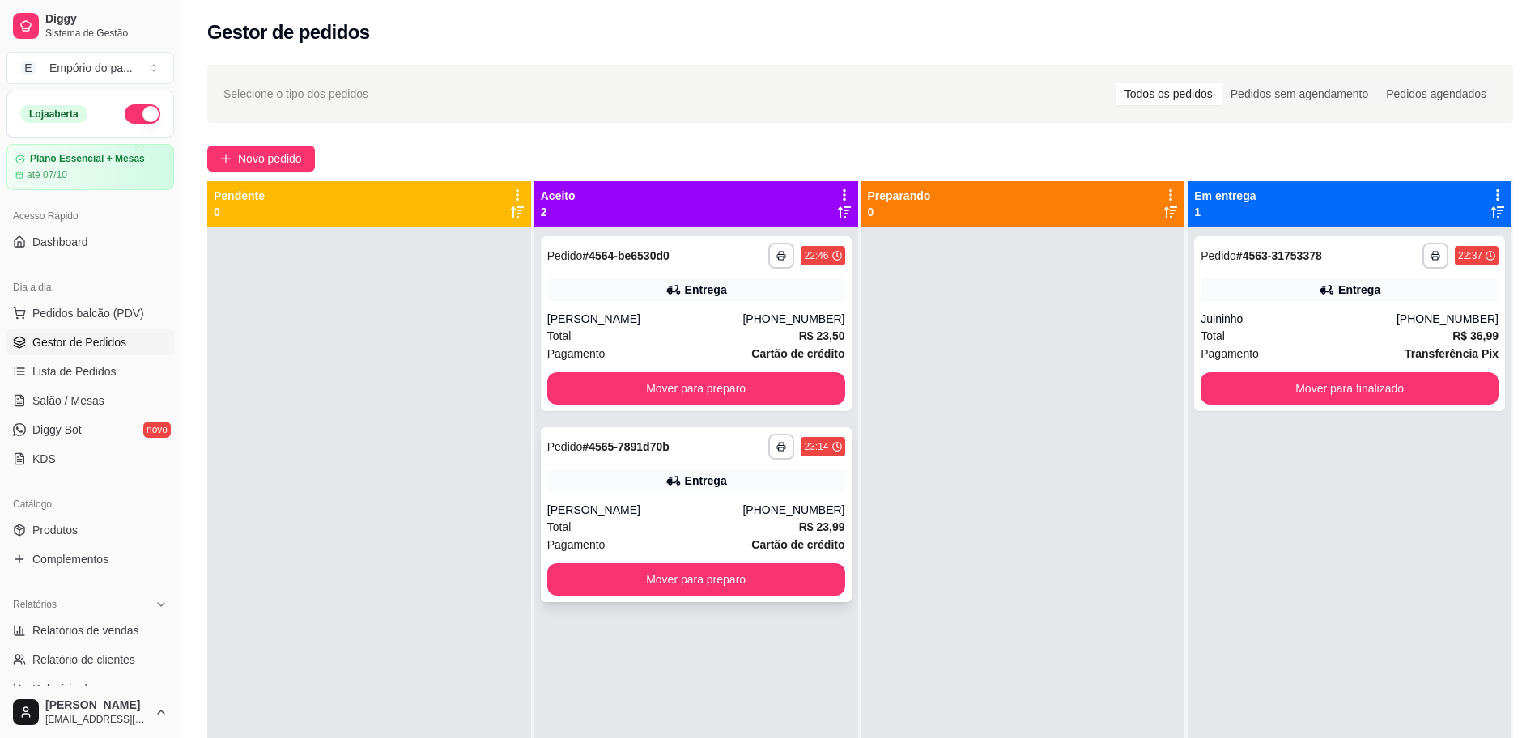
click at [614, 508] on div "[PERSON_NAME]" at bounding box center [645, 510] width 196 height 16
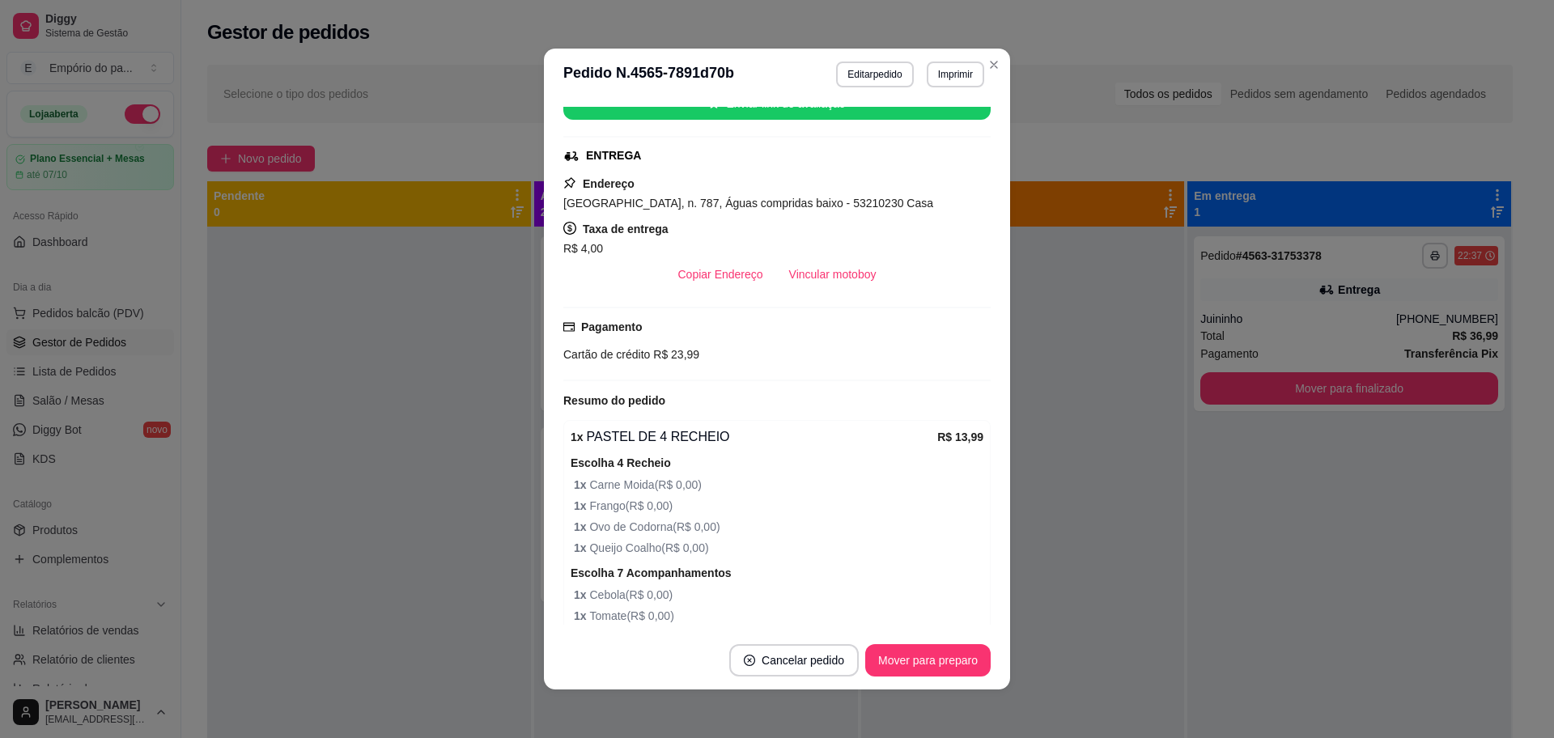
scroll to position [297, 0]
click at [831, 273] on button "Vincular motoboy" at bounding box center [833, 276] width 110 height 32
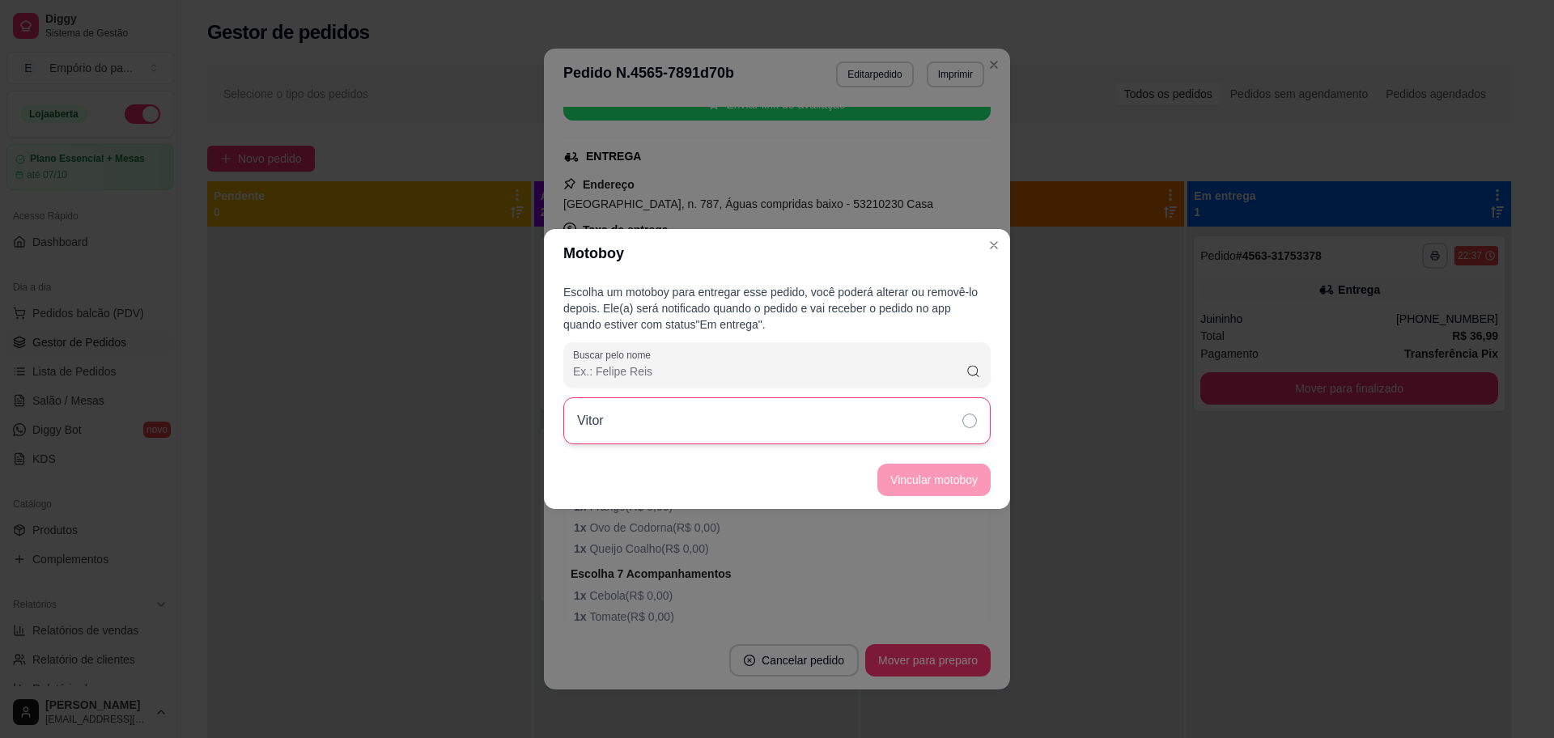
click at [848, 431] on div "Vitor" at bounding box center [776, 420] width 427 height 47
click at [956, 478] on button "Vincular motoboy" at bounding box center [934, 480] width 113 height 32
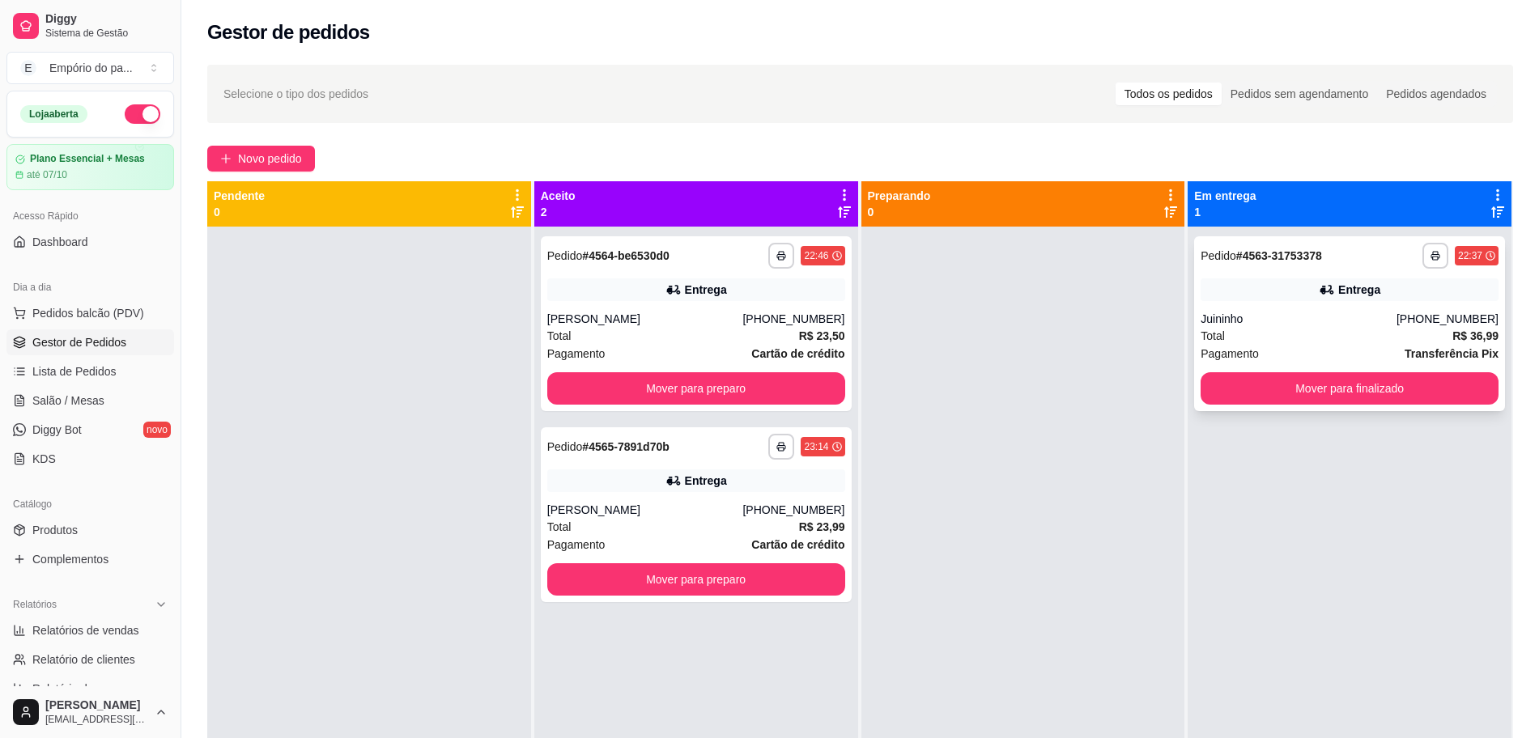
click at [1280, 337] on div "Total R$ 36,99" at bounding box center [1350, 336] width 298 height 18
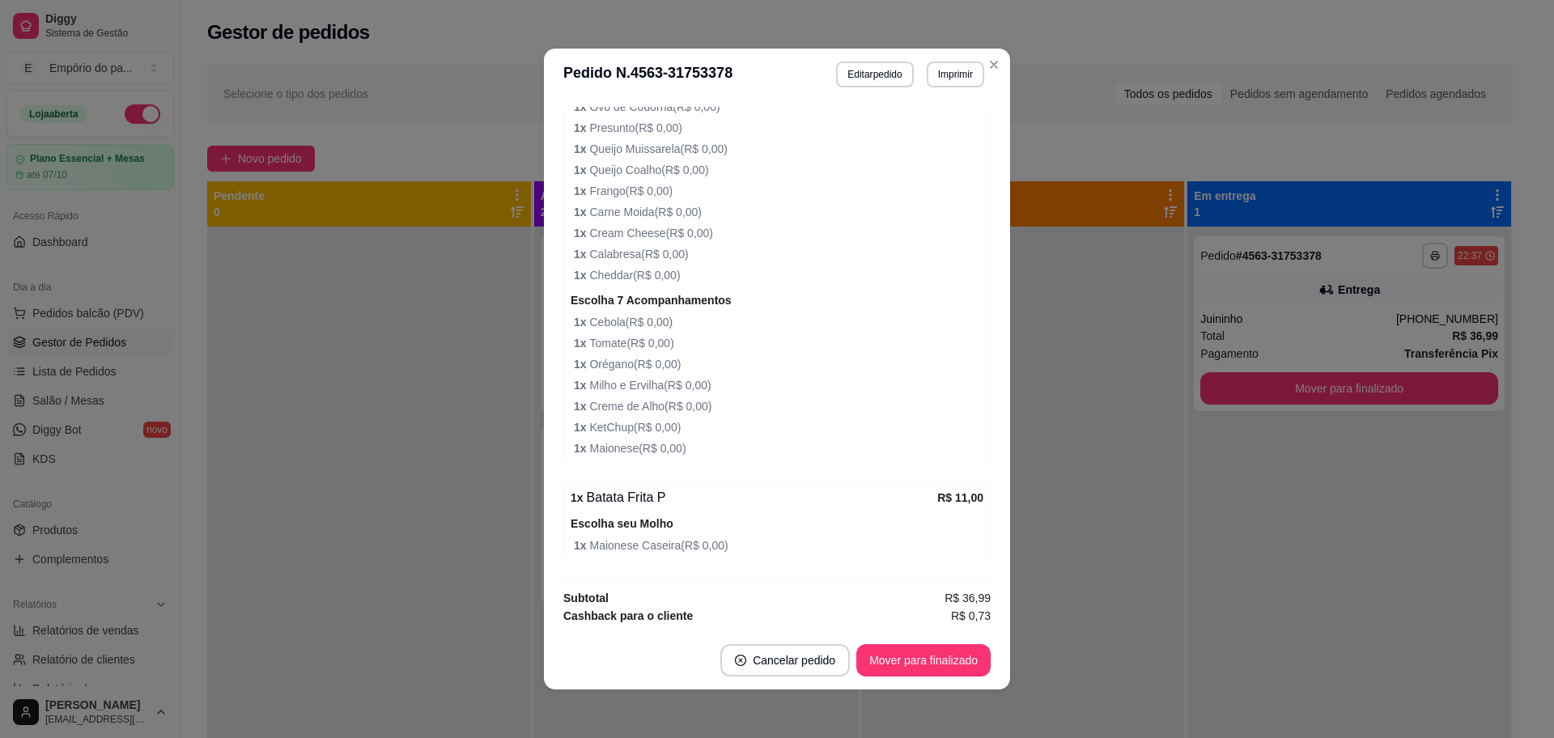
scroll to position [759, 0]
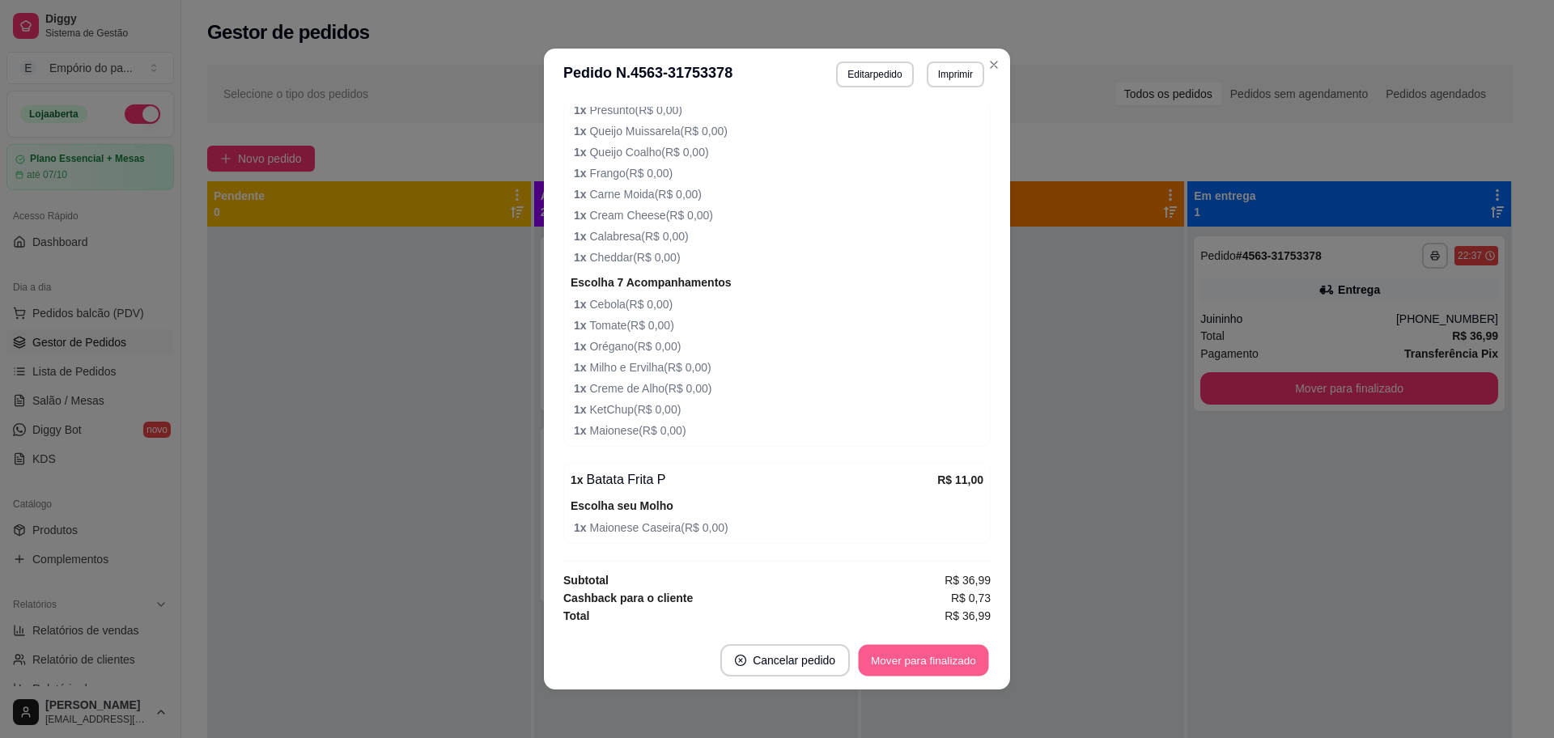
click at [955, 655] on button "Mover para finalizado" at bounding box center [924, 661] width 130 height 32
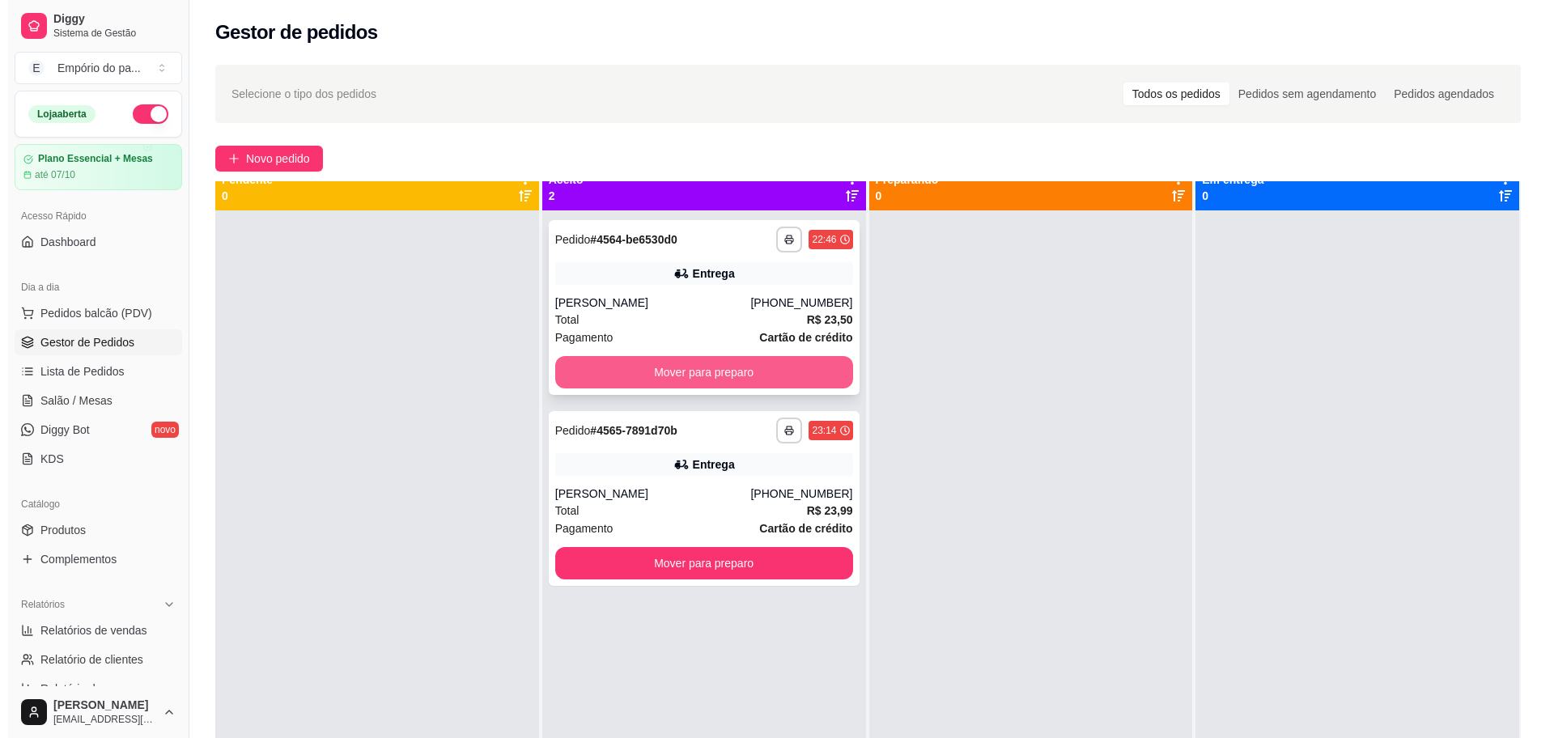
scroll to position [0, 0]
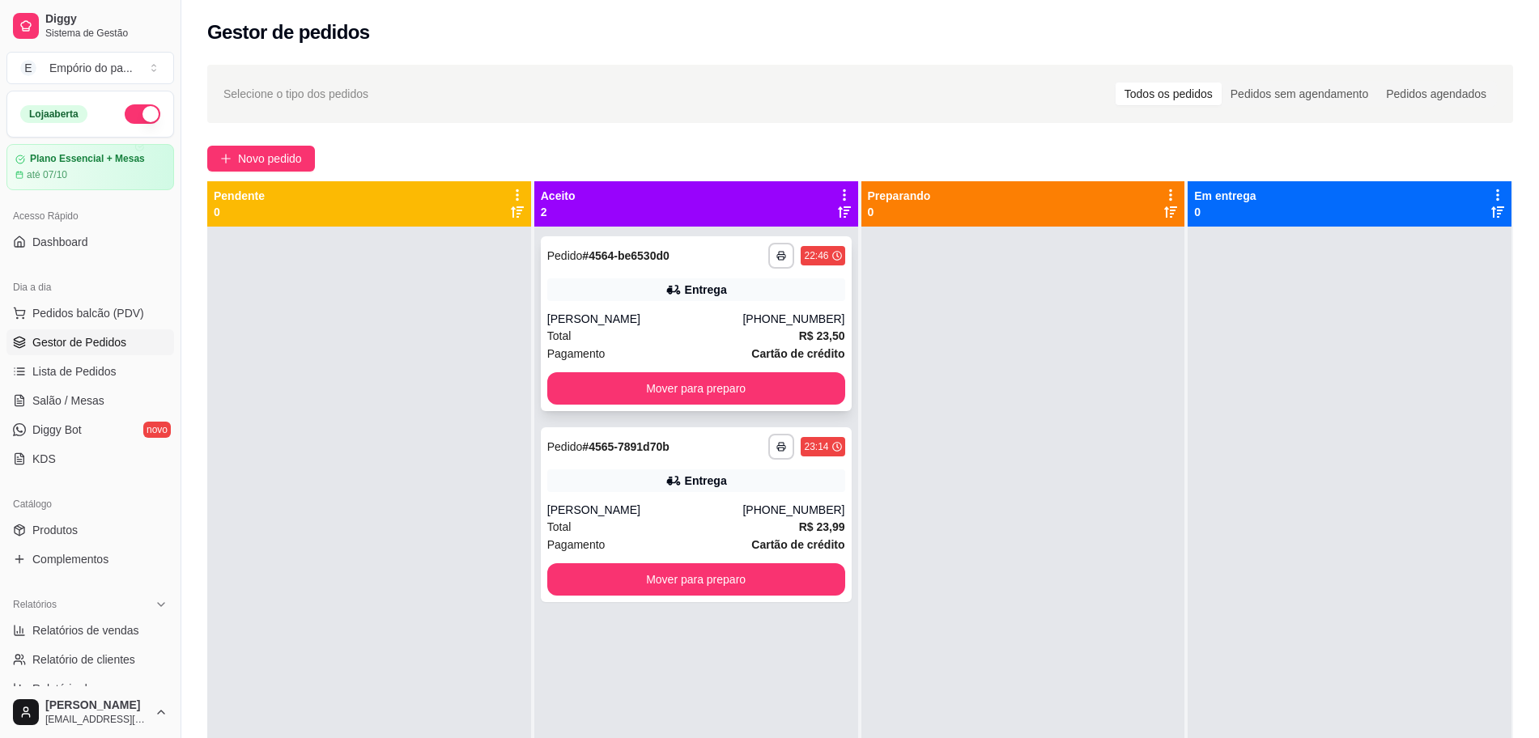
click at [628, 335] on div "Total R$ 23,50" at bounding box center [696, 336] width 298 height 18
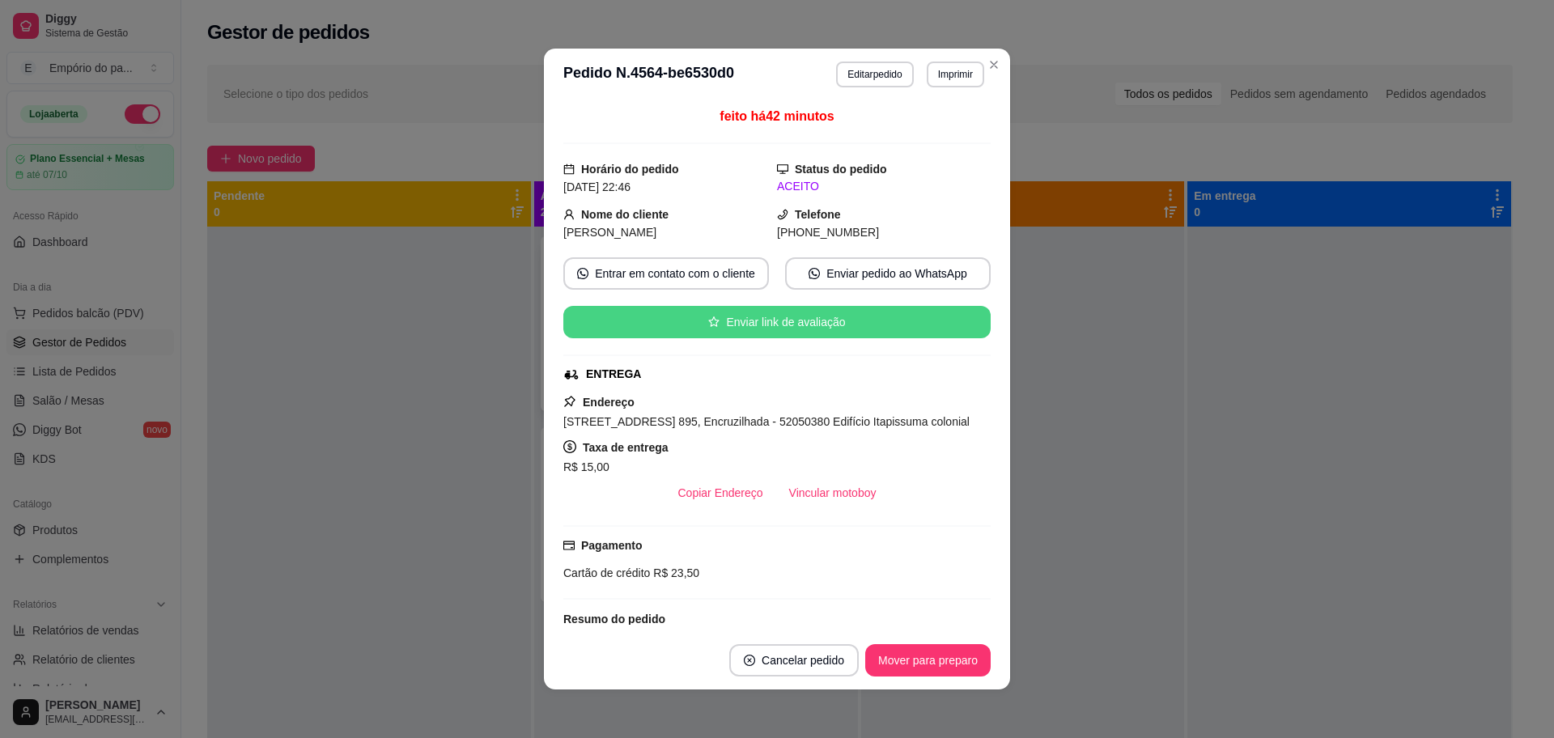
scroll to position [368, 0]
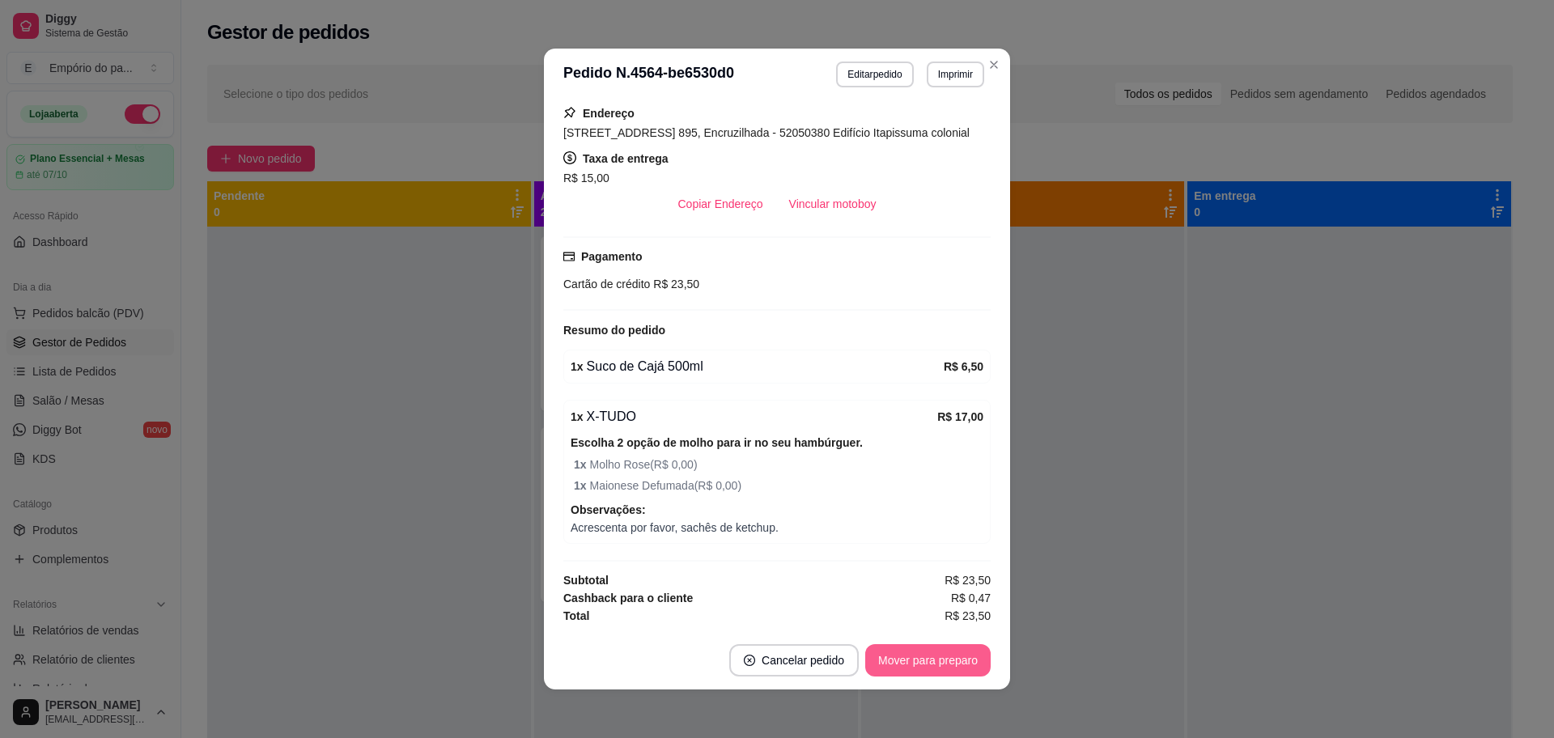
click at [878, 648] on button "Mover para preparo" at bounding box center [927, 660] width 125 height 32
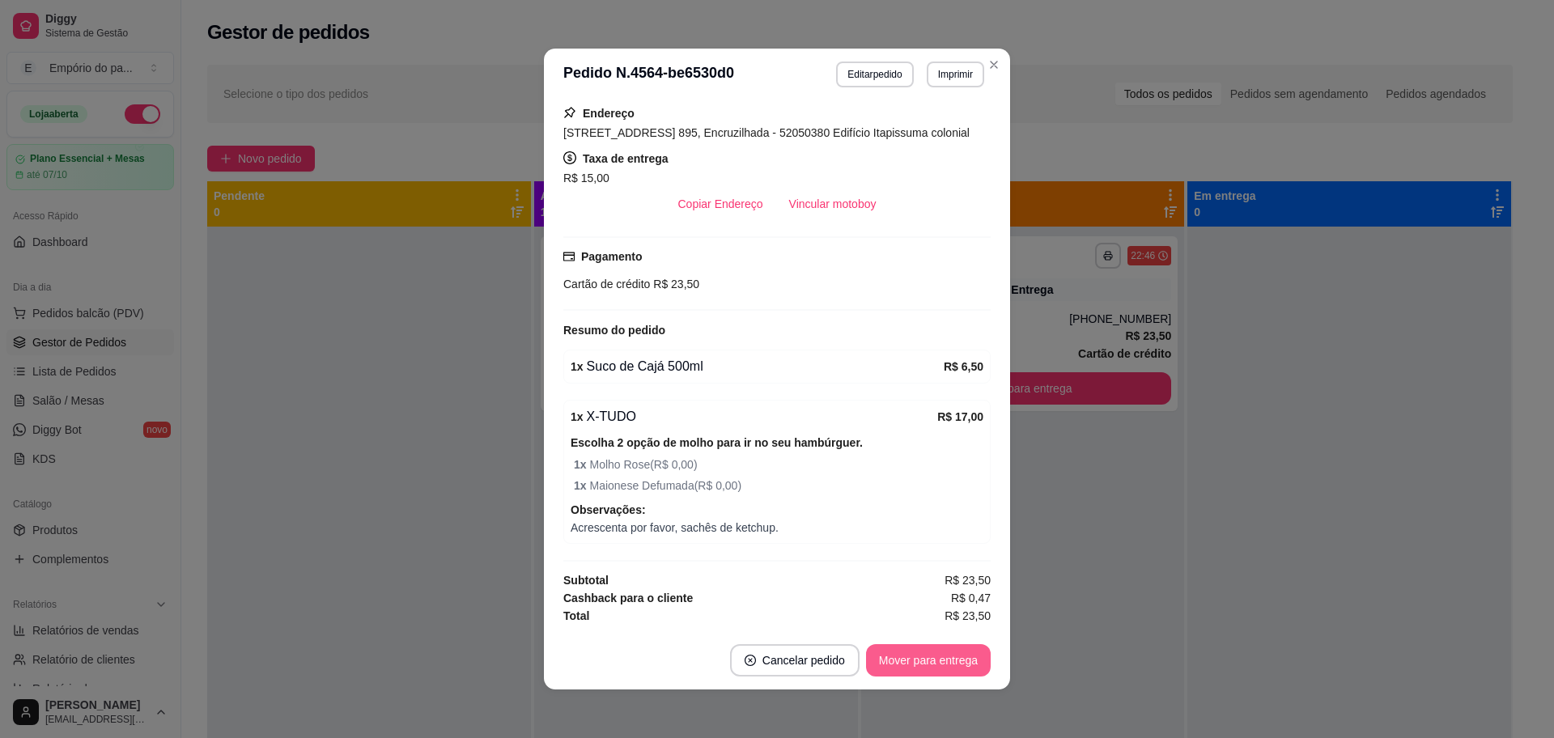
click at [878, 648] on button "Mover para entrega" at bounding box center [928, 660] width 125 height 32
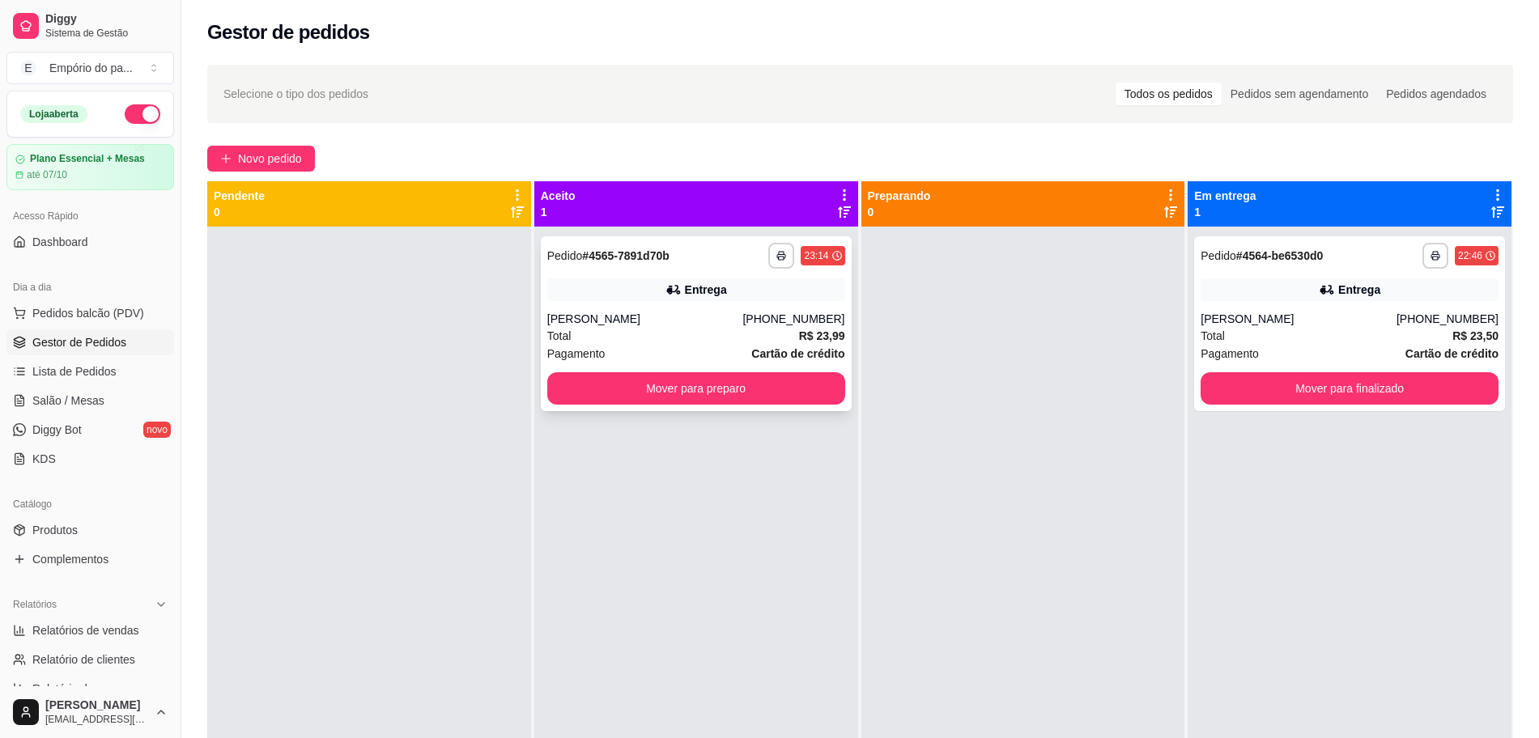
click at [743, 331] on div "Total R$ 23,99" at bounding box center [696, 336] width 298 height 18
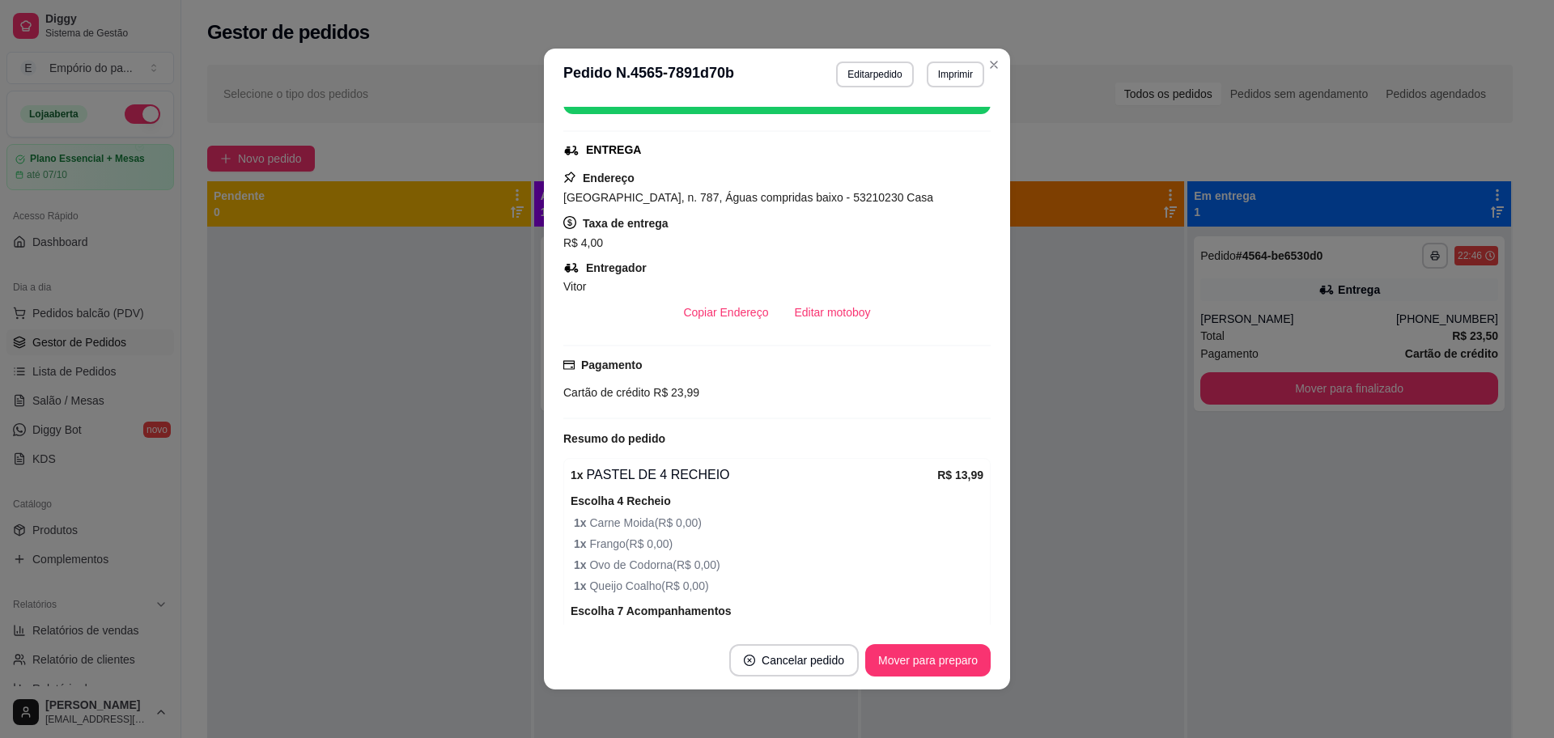
scroll to position [0, 0]
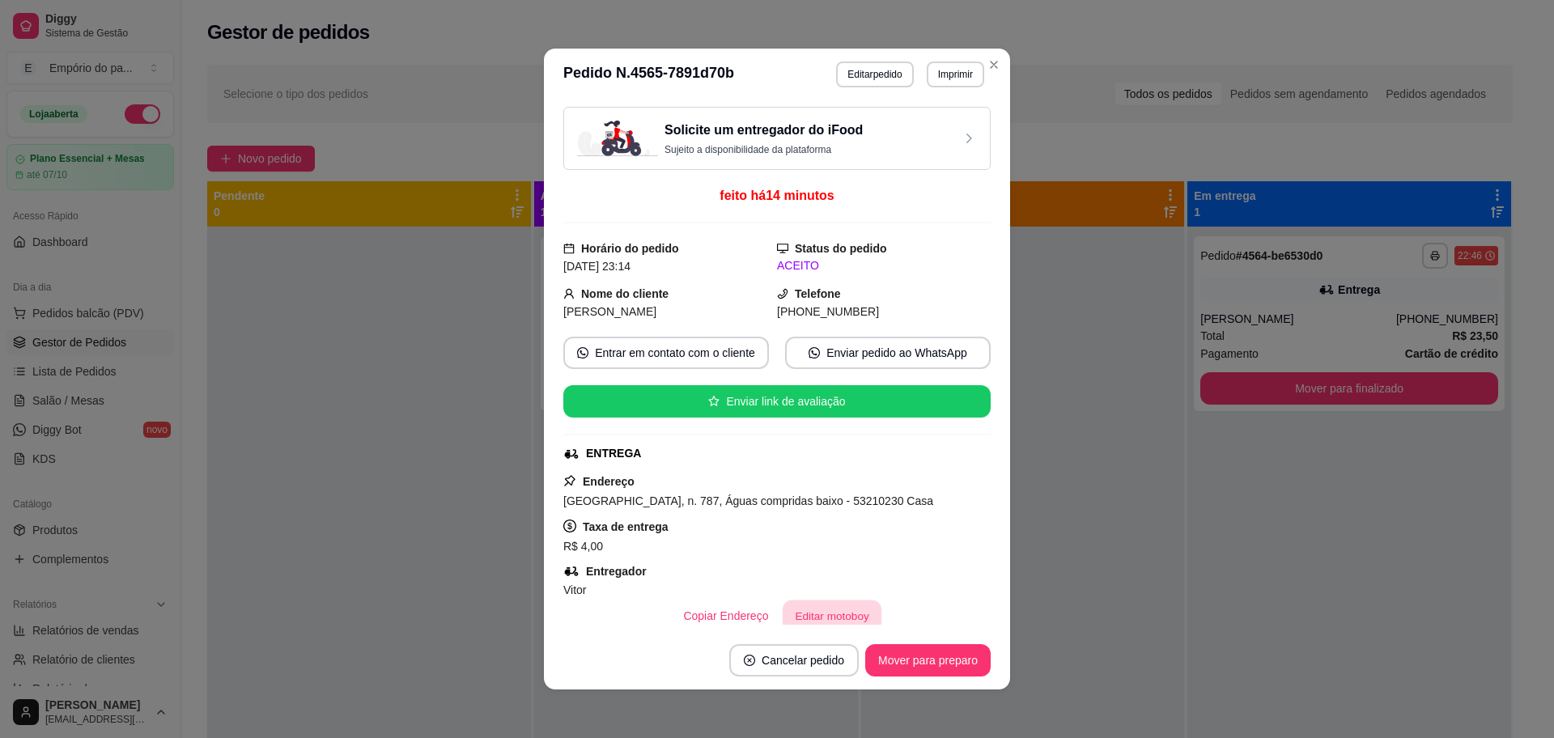
click at [800, 612] on button "Editar motoboy" at bounding box center [832, 617] width 99 height 32
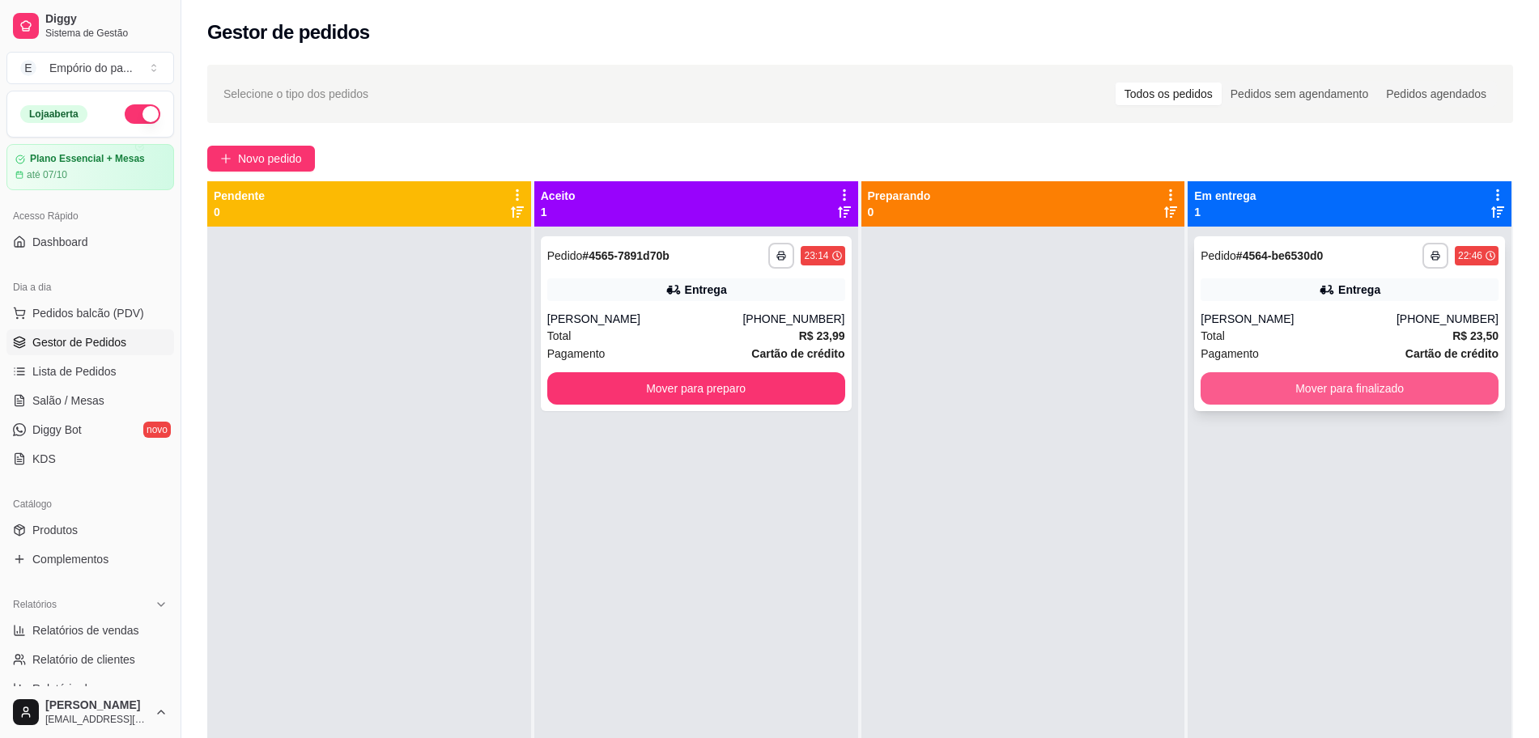
click at [1294, 380] on button "Mover para finalizado" at bounding box center [1350, 388] width 298 height 32
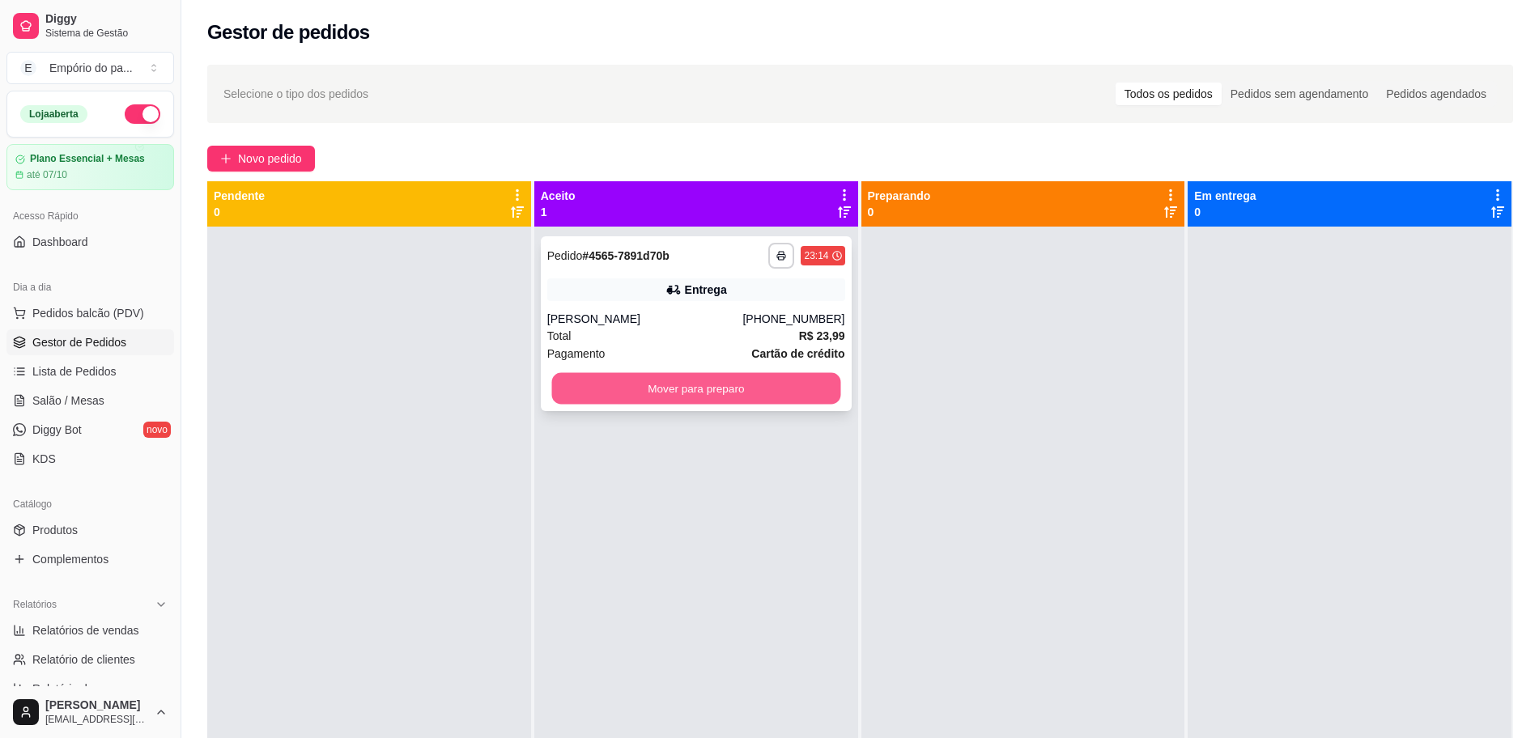
click at [775, 385] on button "Mover para preparo" at bounding box center [695, 389] width 289 height 32
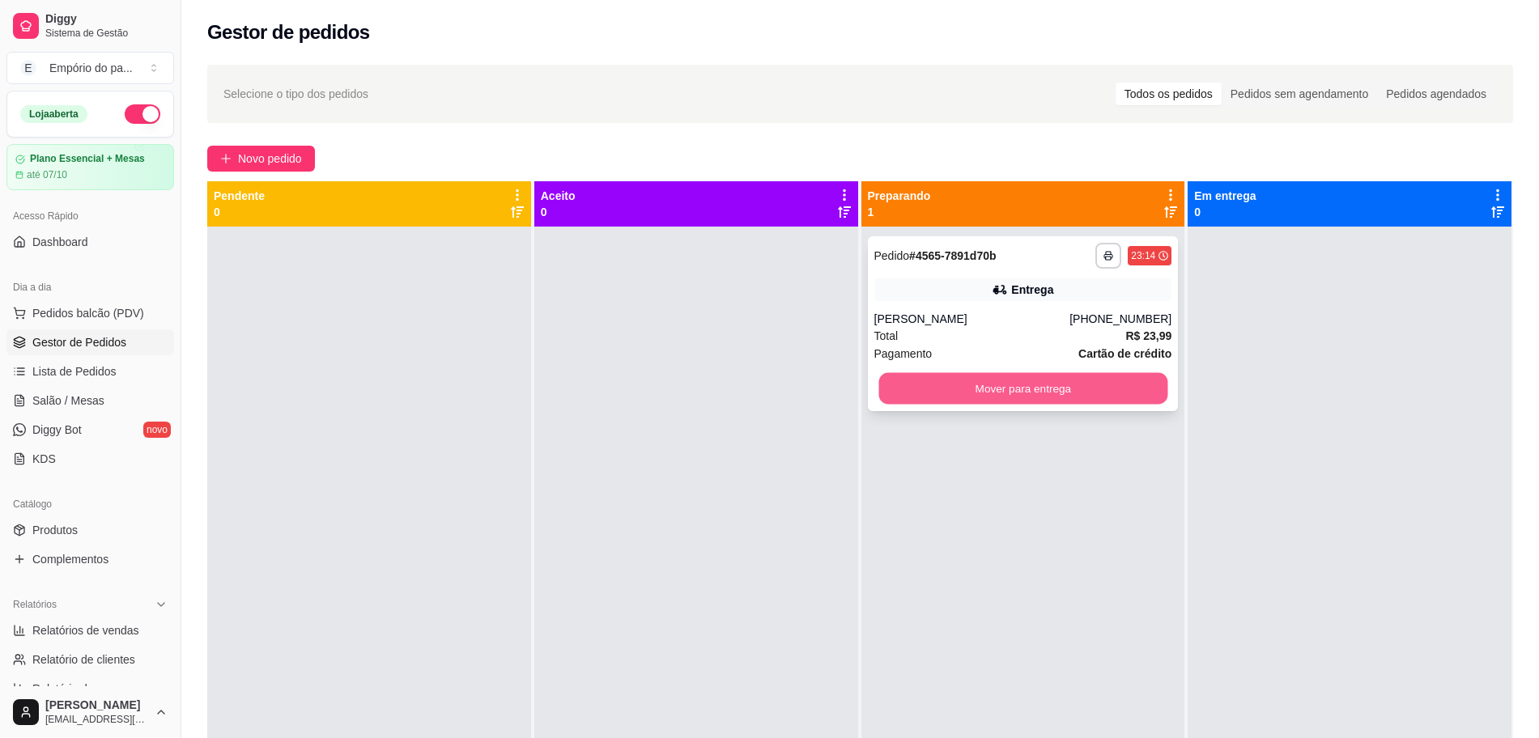
click at [1019, 389] on button "Mover para entrega" at bounding box center [1022, 389] width 289 height 32
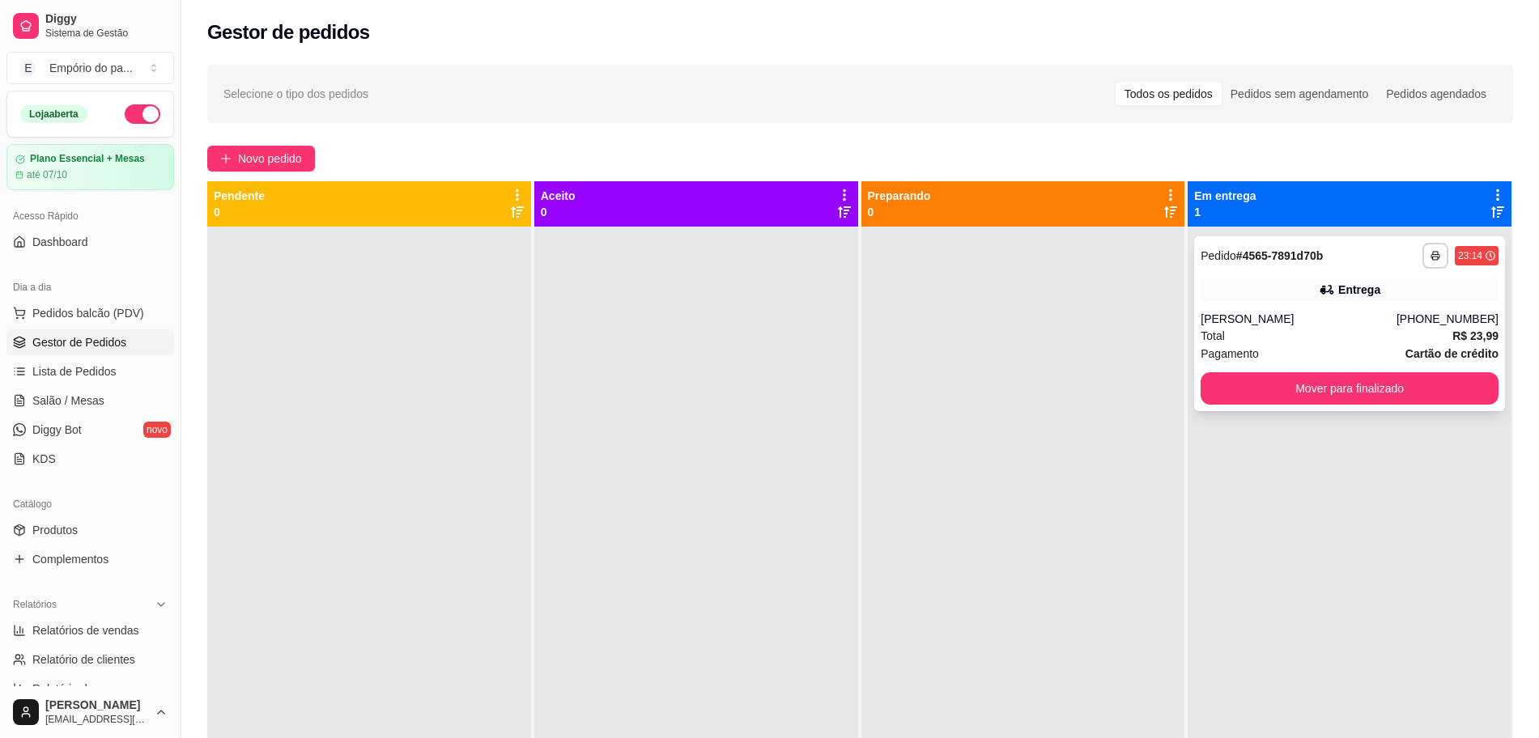
click at [1337, 338] on div "Total R$ 23,99" at bounding box center [1350, 336] width 298 height 18
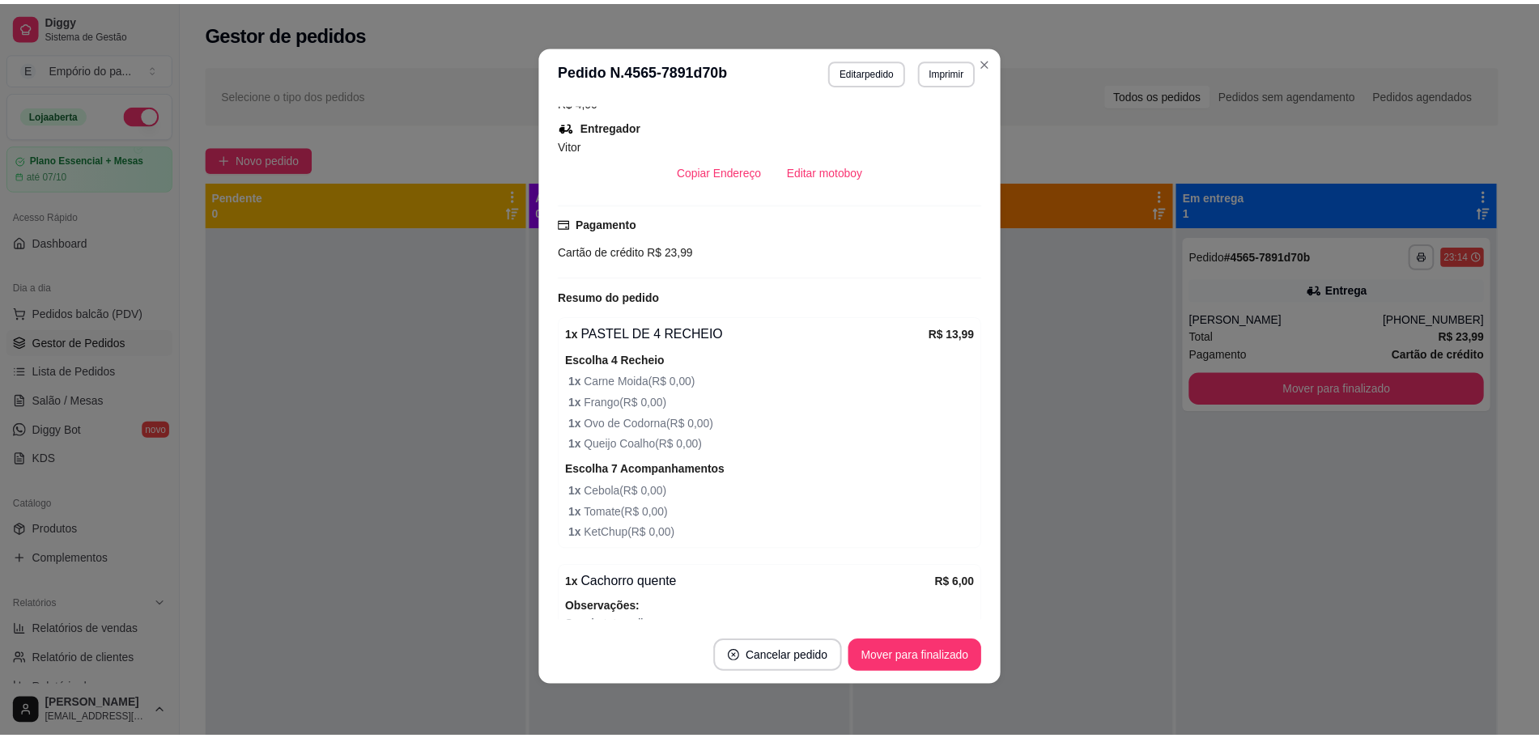
scroll to position [240, 0]
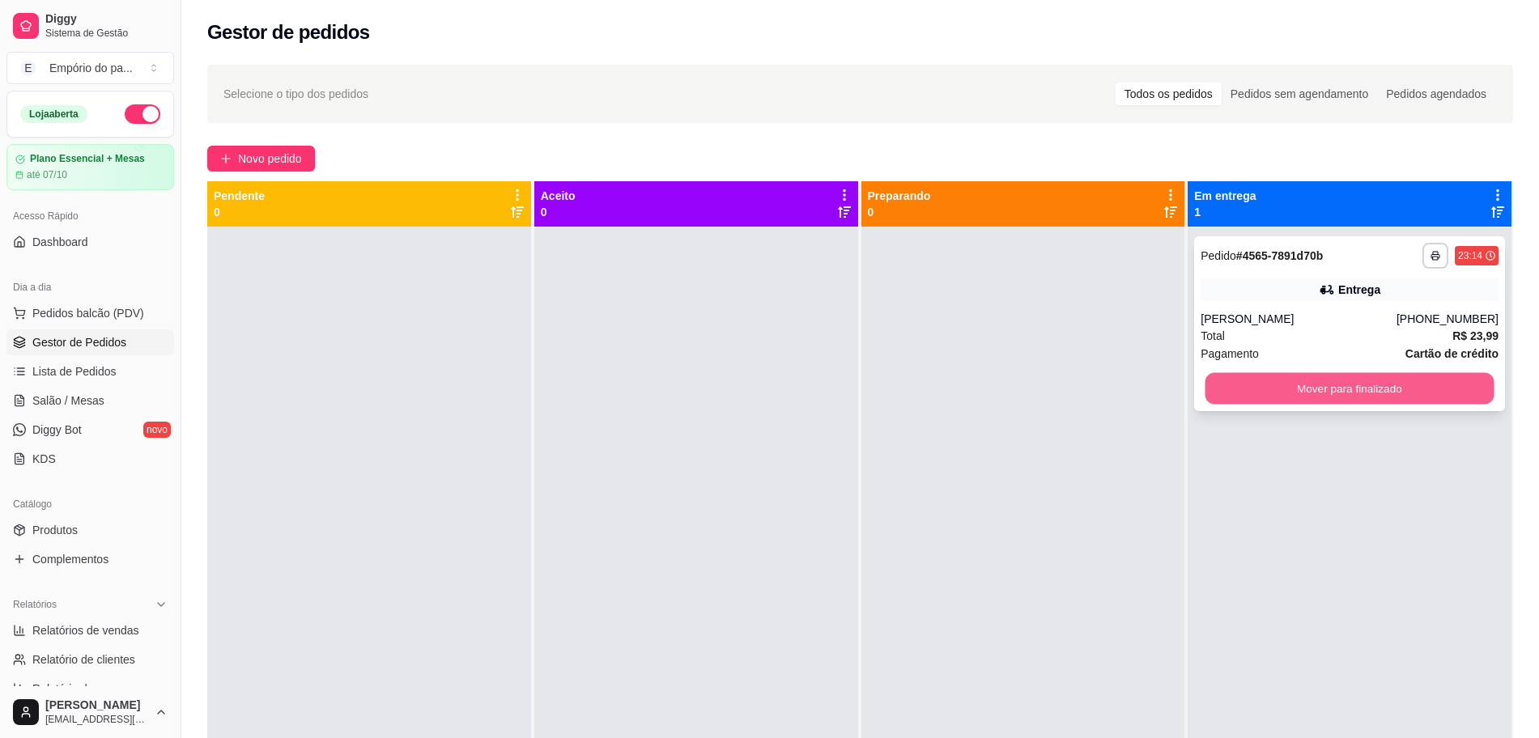
click at [1275, 380] on button "Mover para finalizado" at bounding box center [1349, 389] width 289 height 32
